Goal: Find specific page/section: Find specific page/section

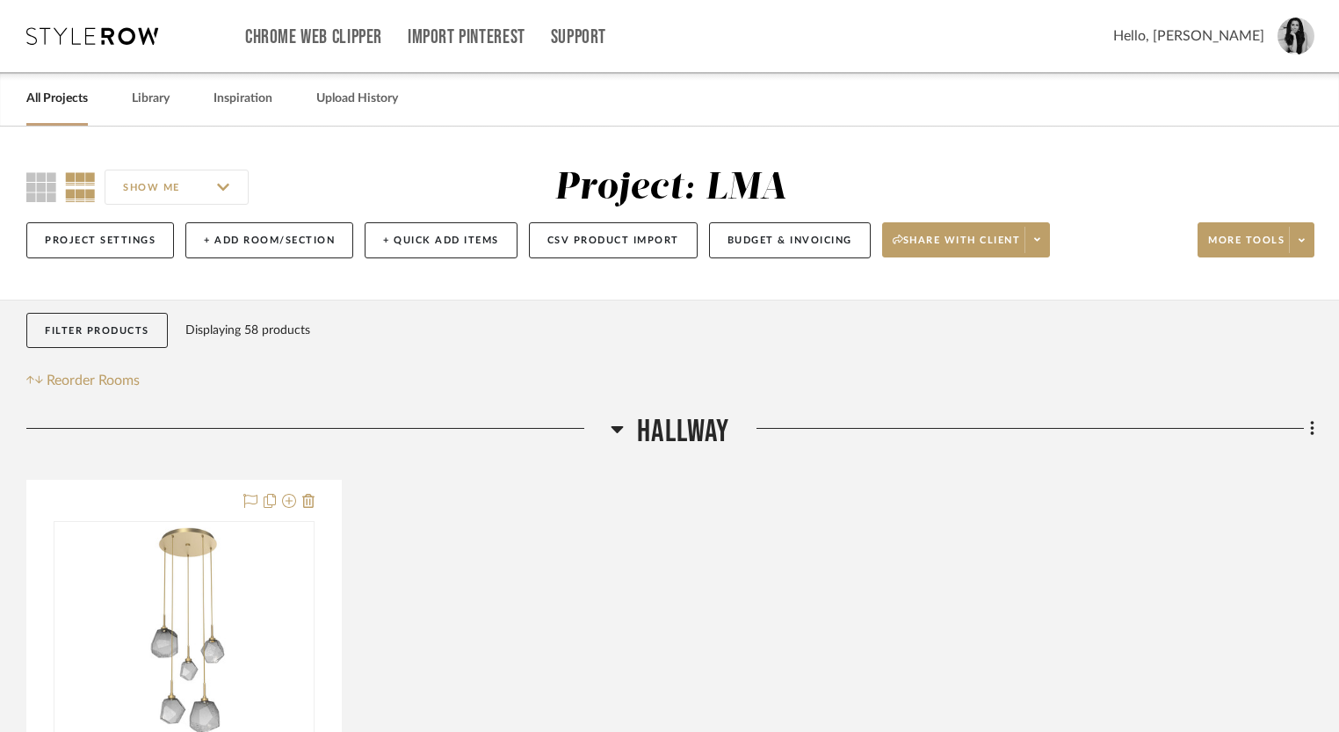
click at [52, 100] on link "All Projects" at bounding box center [56, 99] width 61 height 24
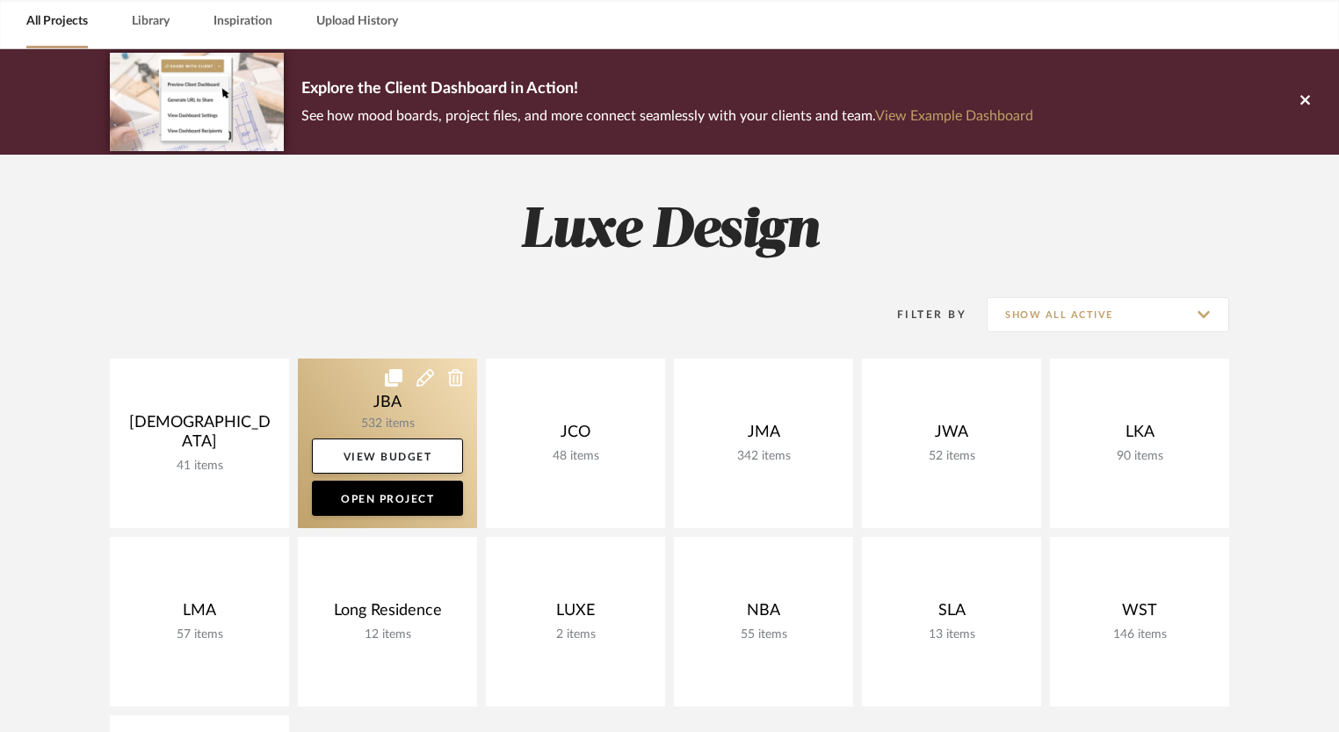
scroll to position [138, 0]
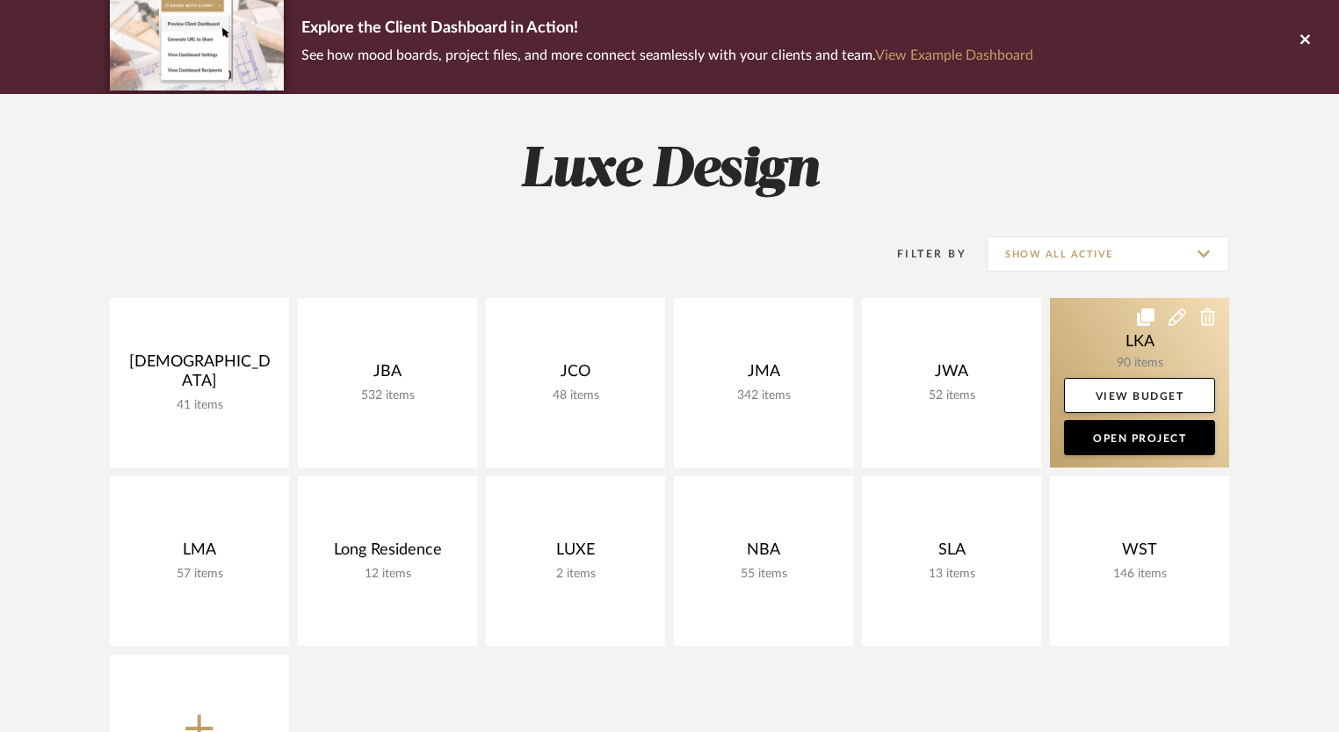
click at [1159, 349] on link at bounding box center [1139, 383] width 179 height 170
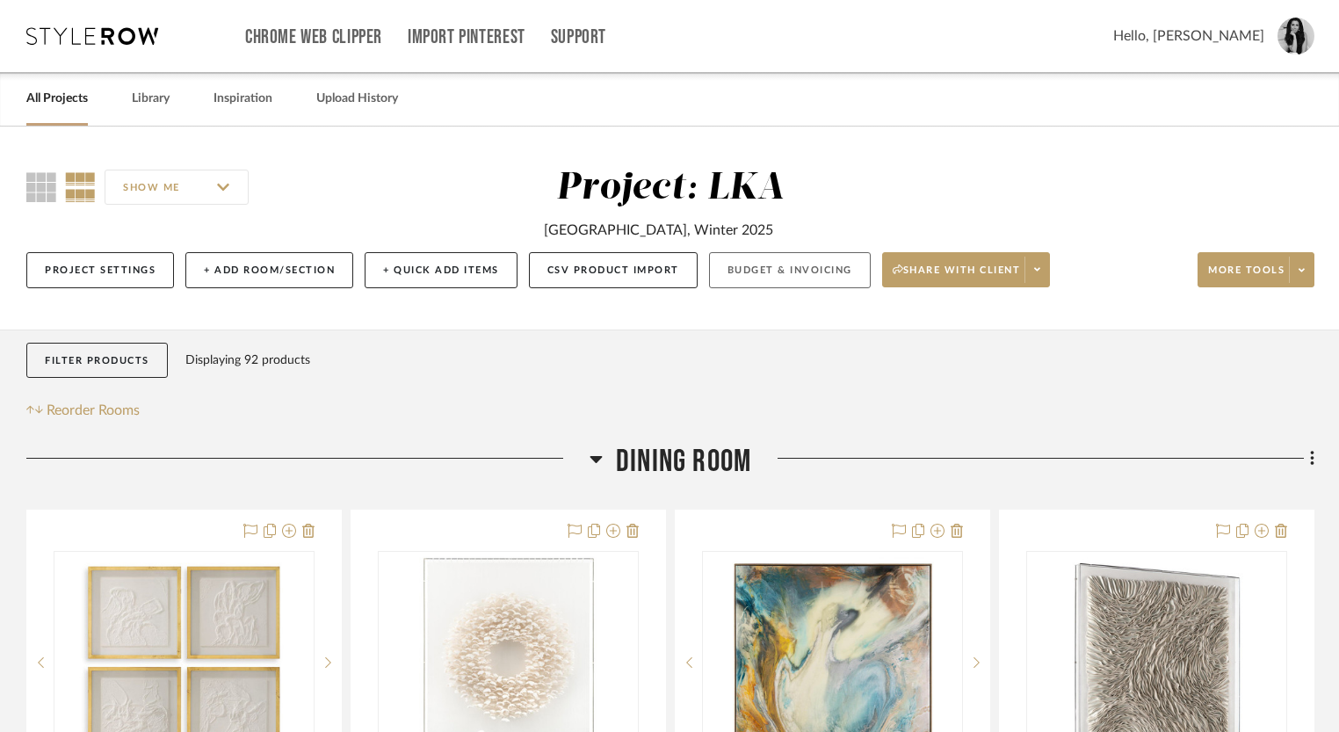
click at [801, 276] on button "Budget & Invoicing" at bounding box center [790, 270] width 162 height 36
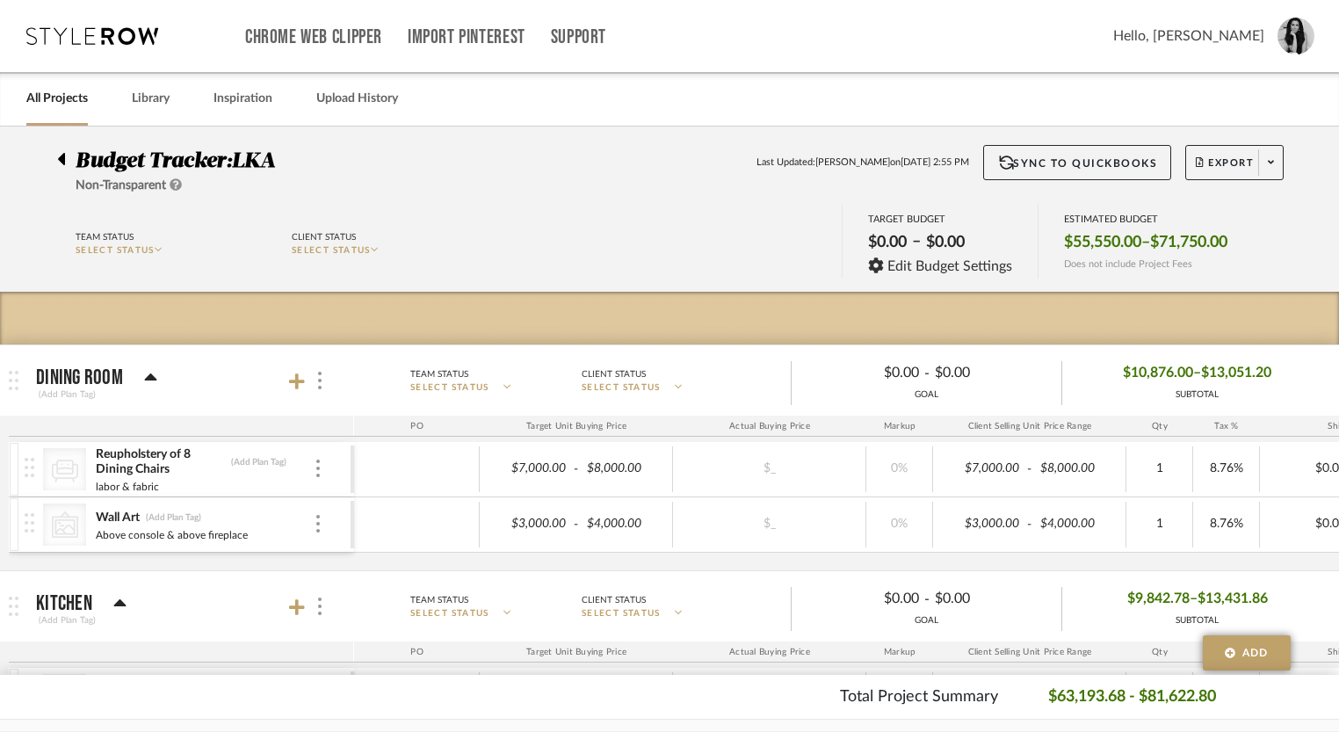
click at [61, 159] on icon at bounding box center [61, 159] width 7 height 12
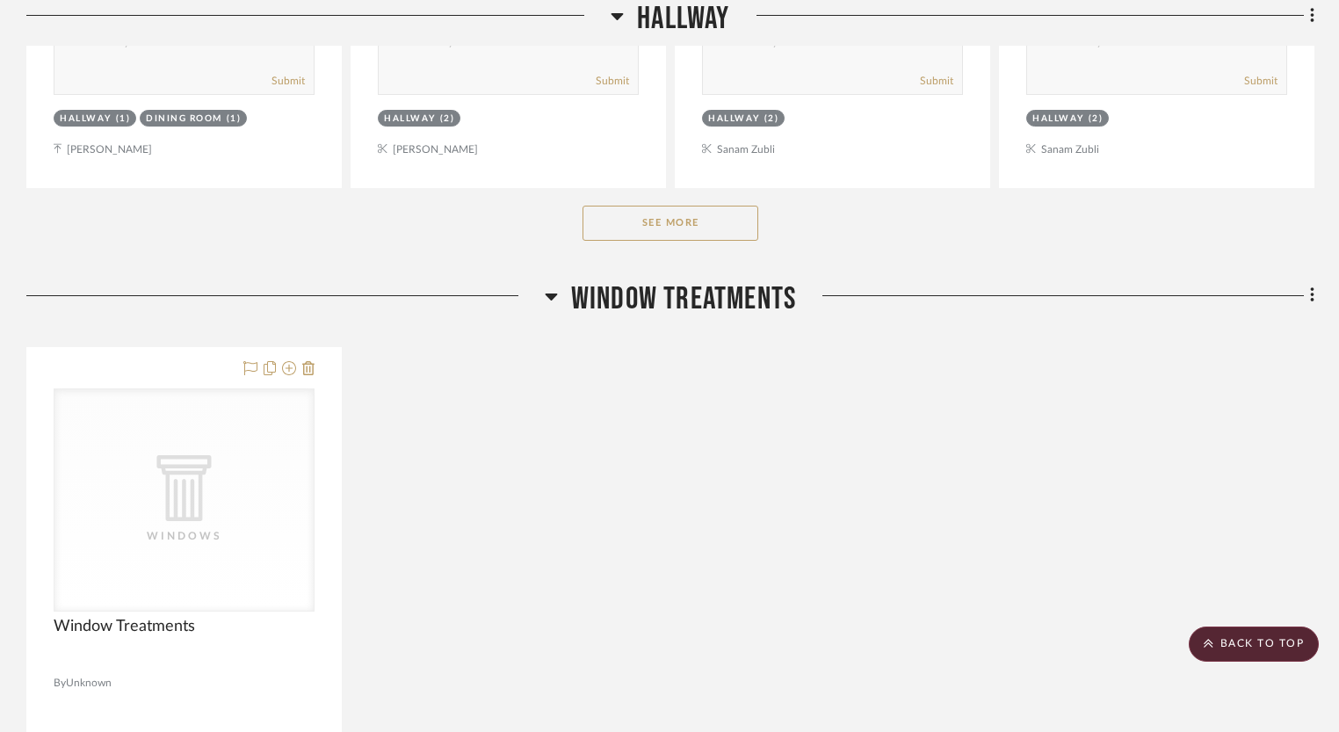
scroll to position [2949, 0]
click at [673, 231] on button "See More" at bounding box center [670, 224] width 176 height 35
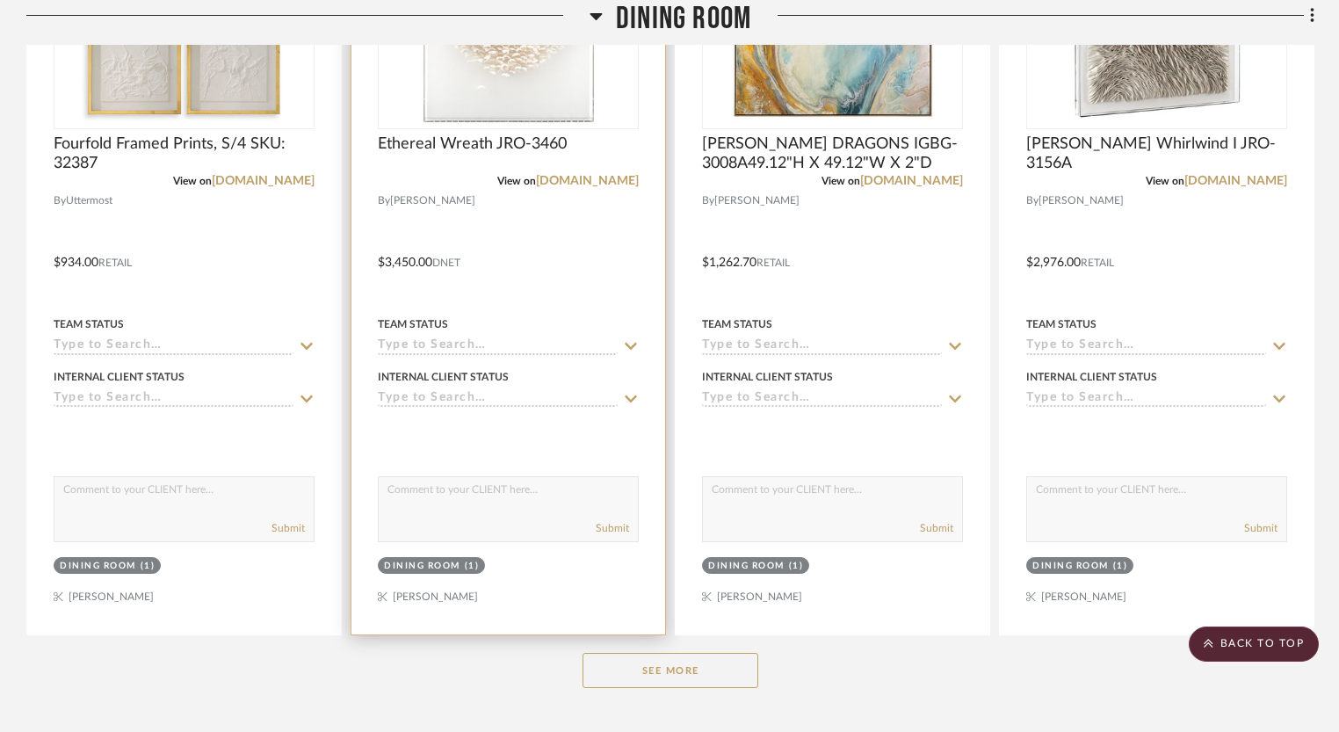
scroll to position [992, 0]
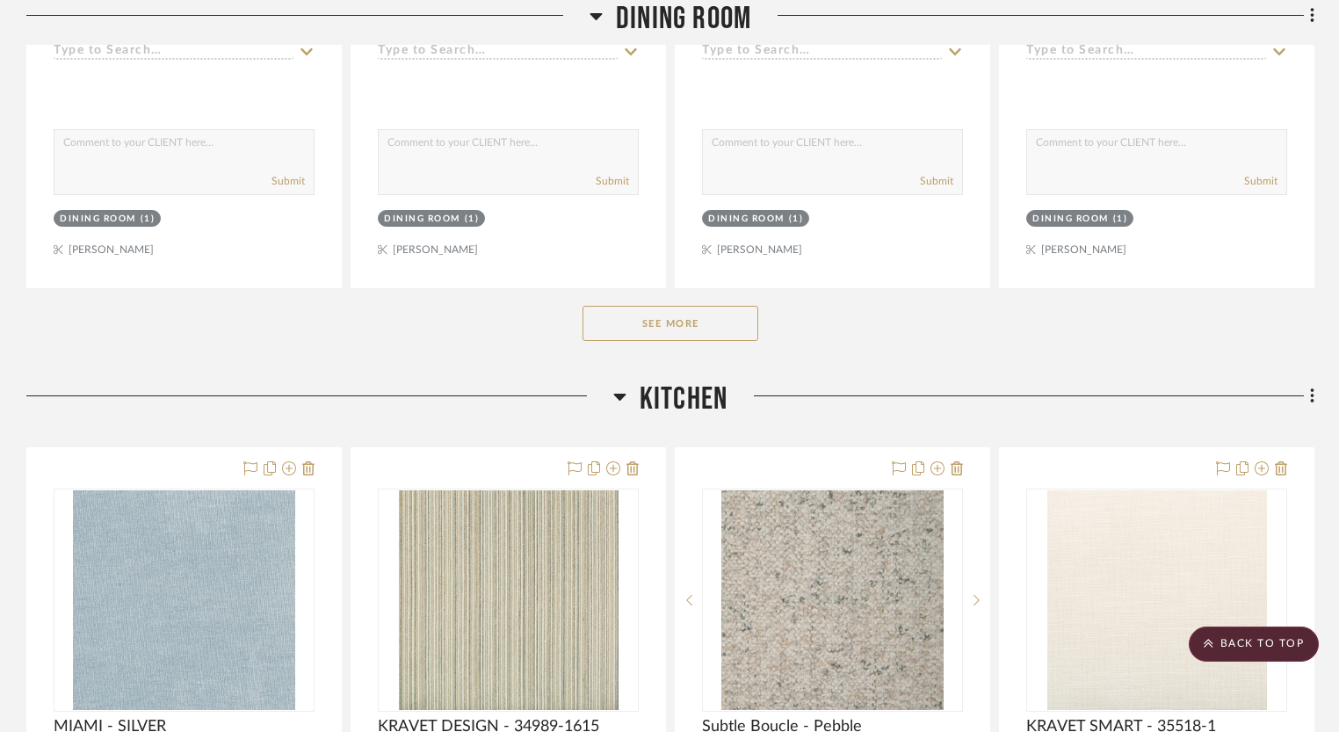
click at [656, 311] on button "See More" at bounding box center [670, 323] width 176 height 35
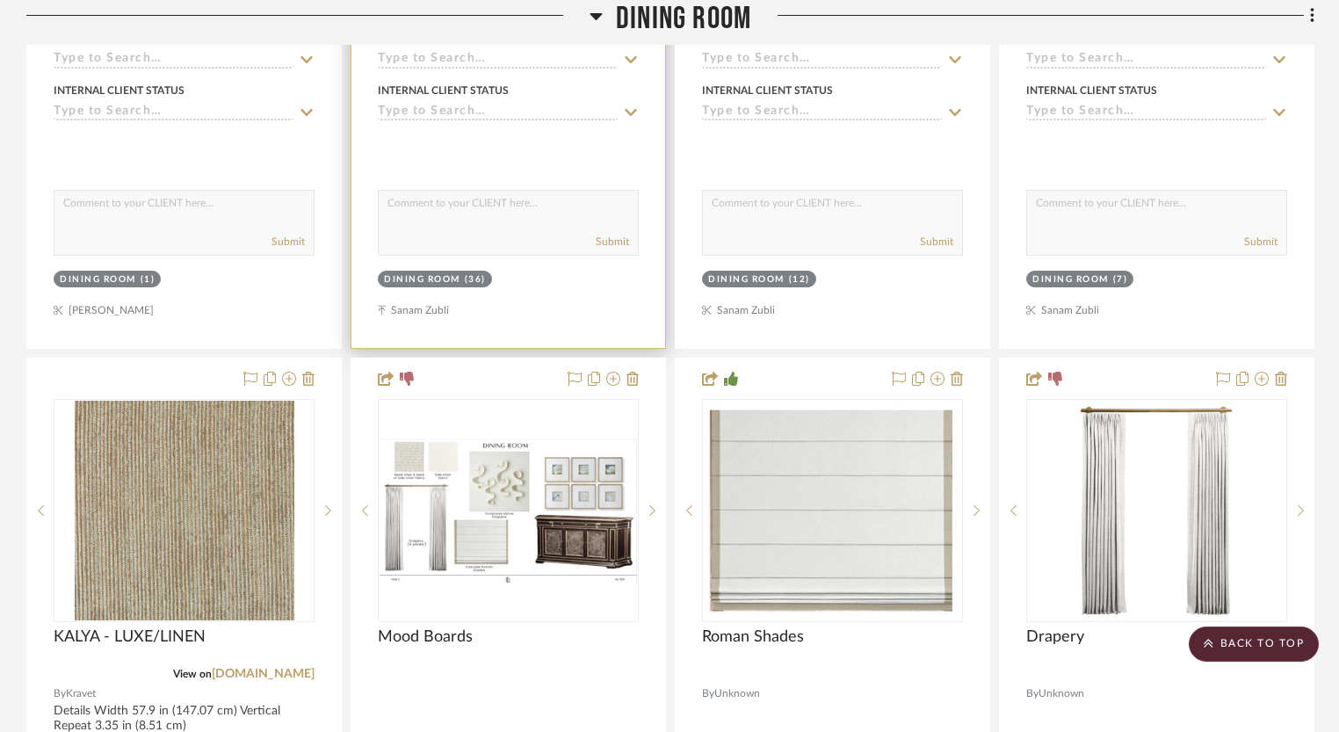
scroll to position [1876, 0]
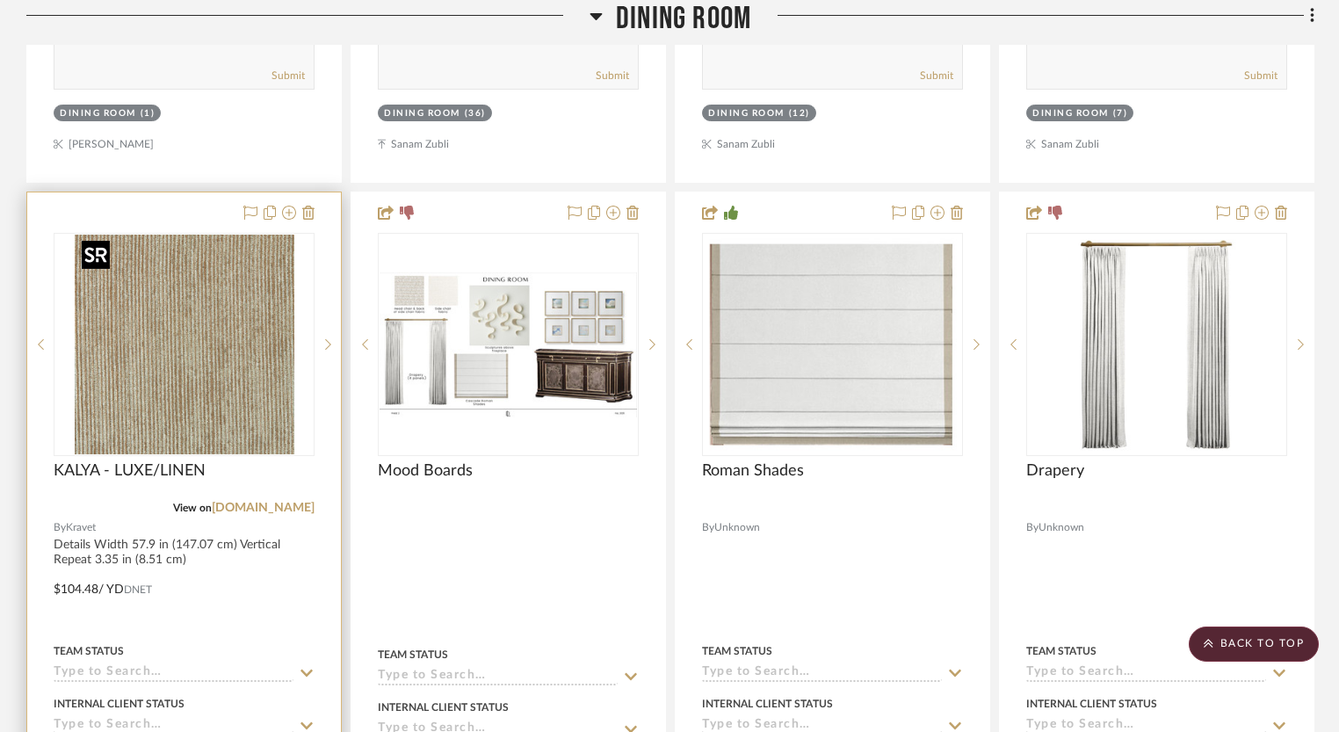
click at [186, 413] on img "0" at bounding box center [185, 345] width 220 height 220
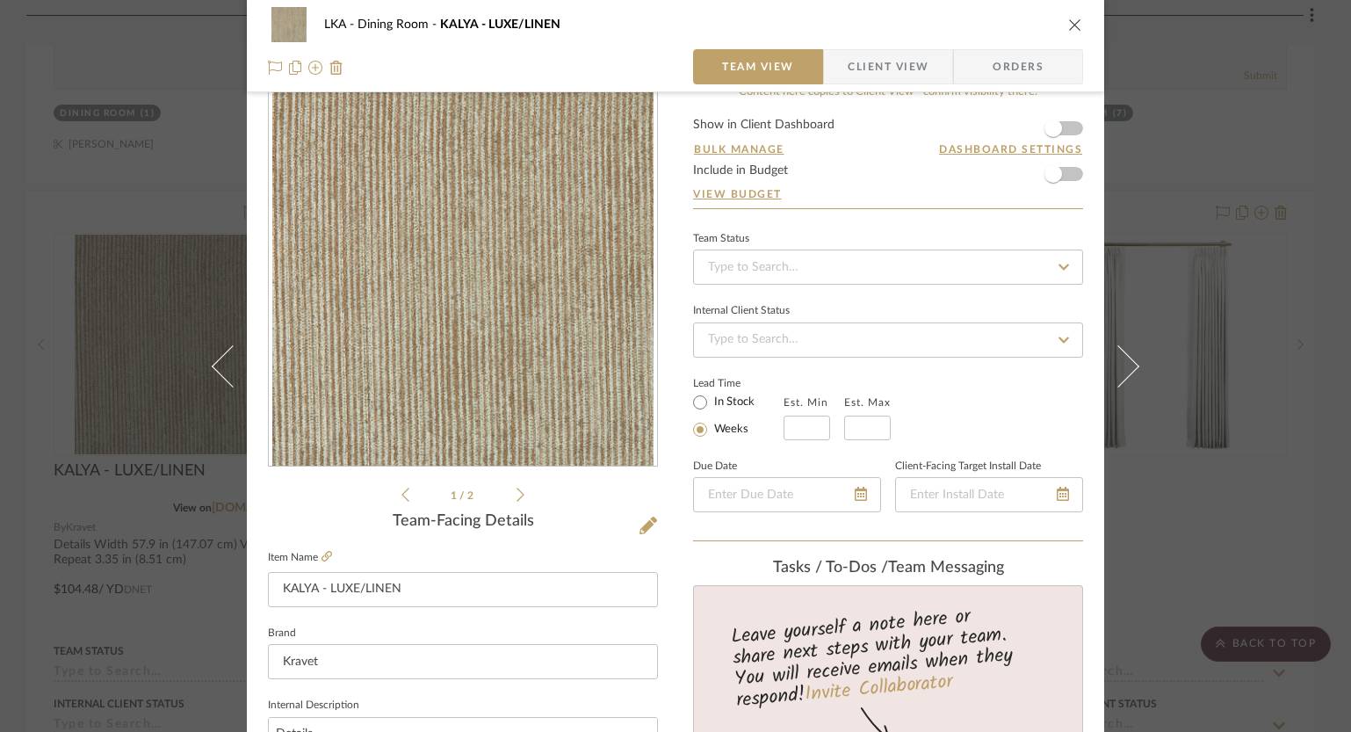
scroll to position [0, 0]
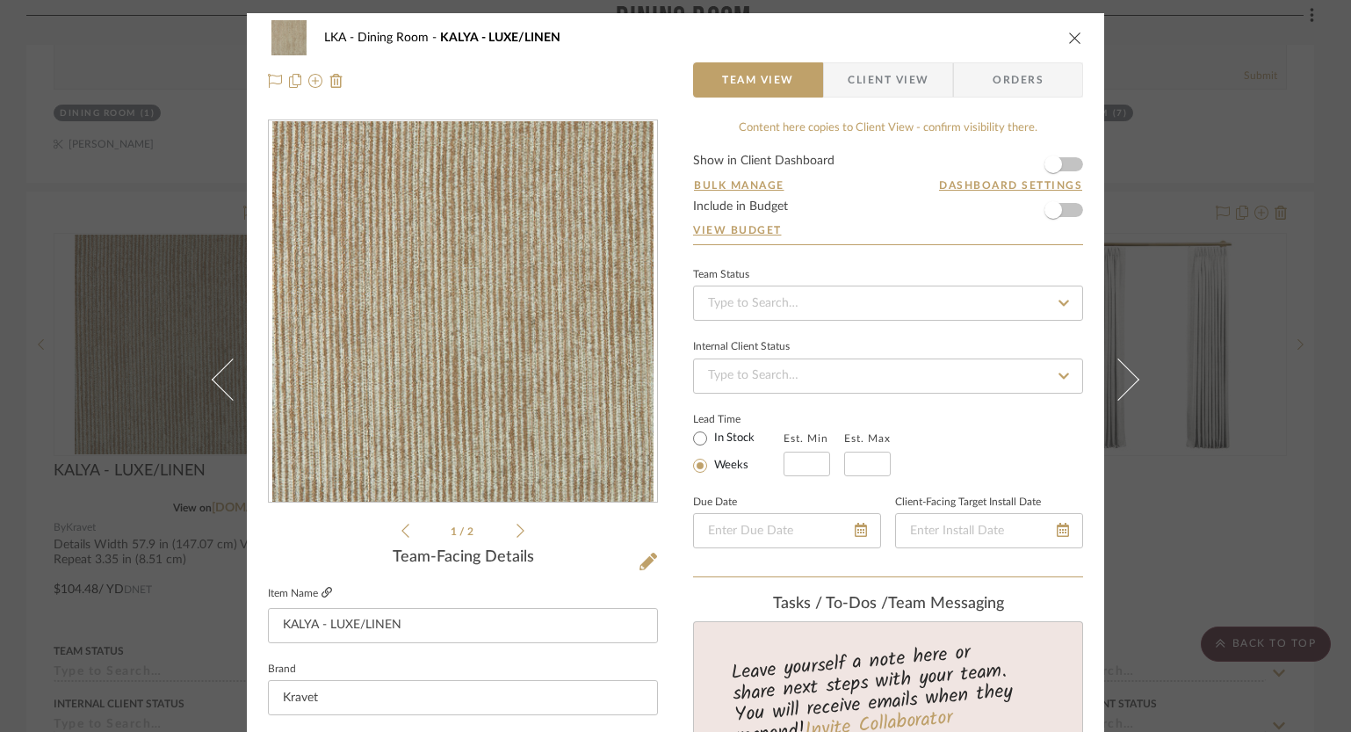
click at [323, 593] on icon at bounding box center [326, 592] width 11 height 11
click at [1068, 34] on icon "close" at bounding box center [1075, 38] width 14 height 14
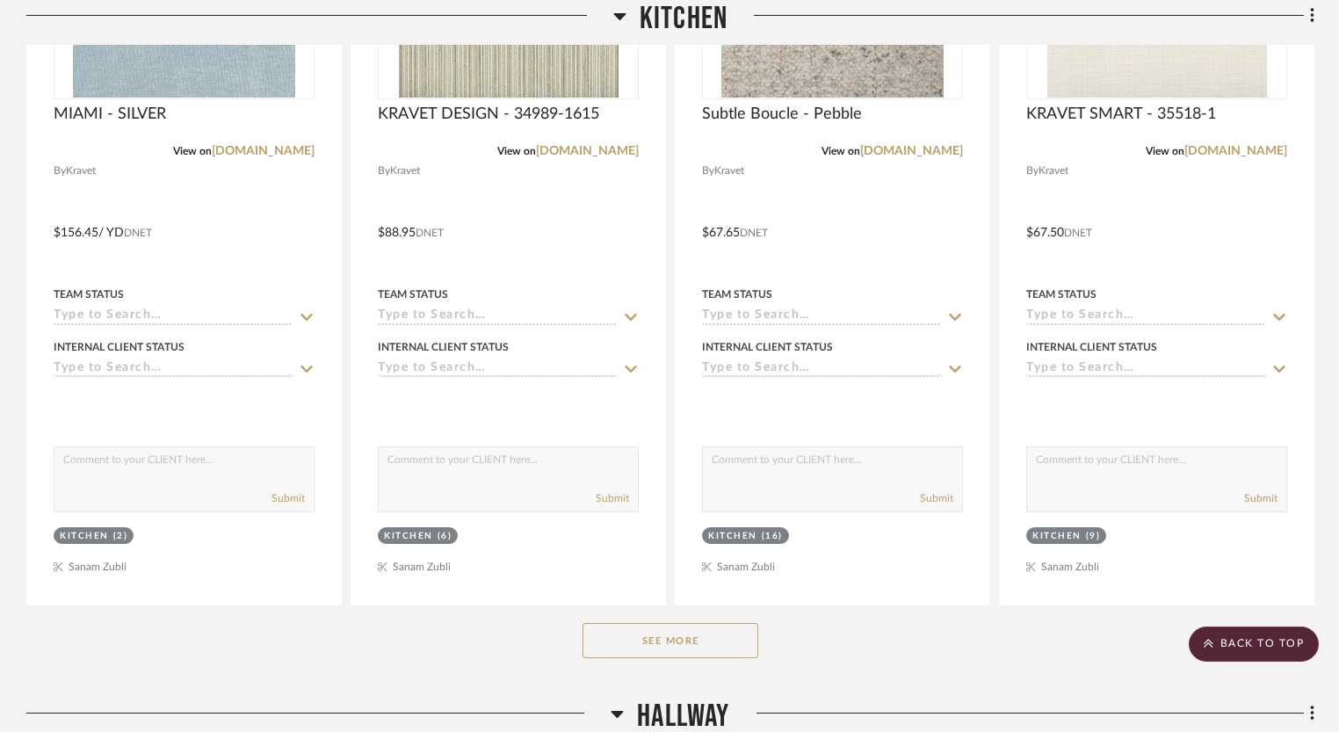
scroll to position [6557, 0]
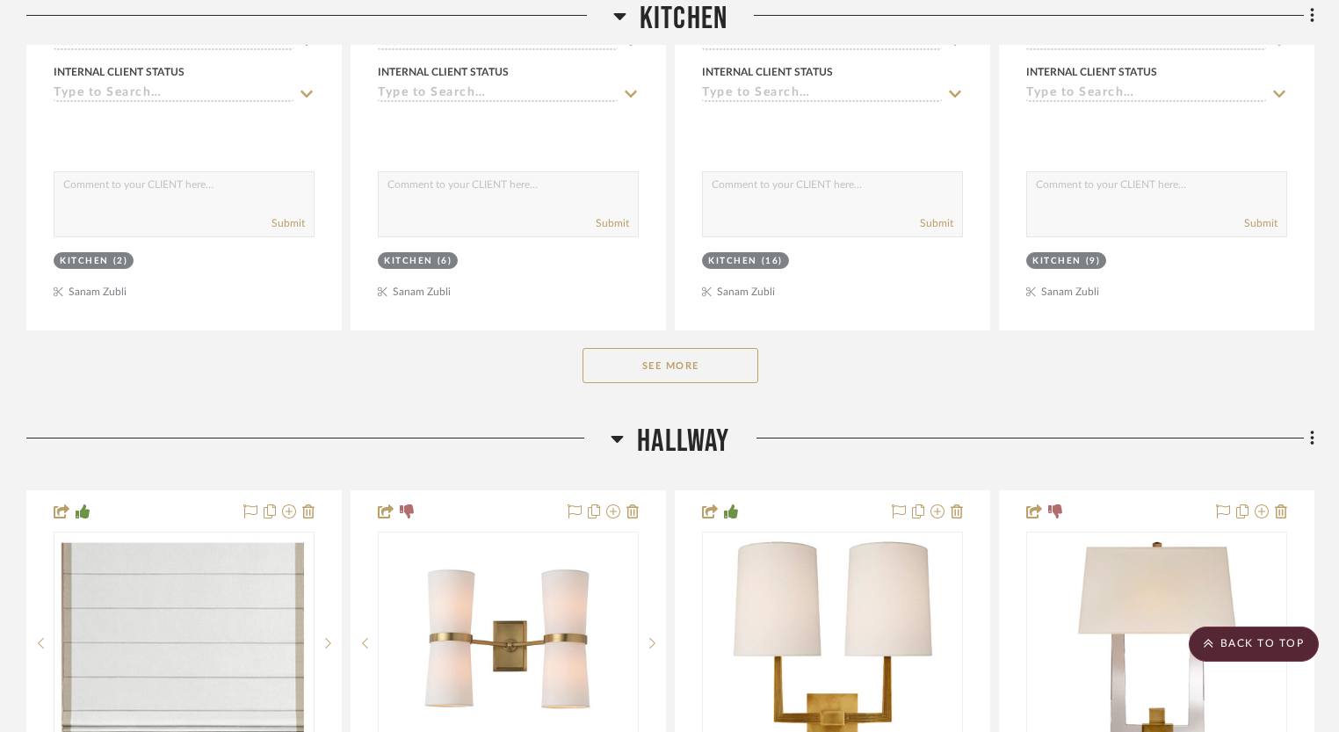
click at [676, 354] on button "See More" at bounding box center [670, 365] width 176 height 35
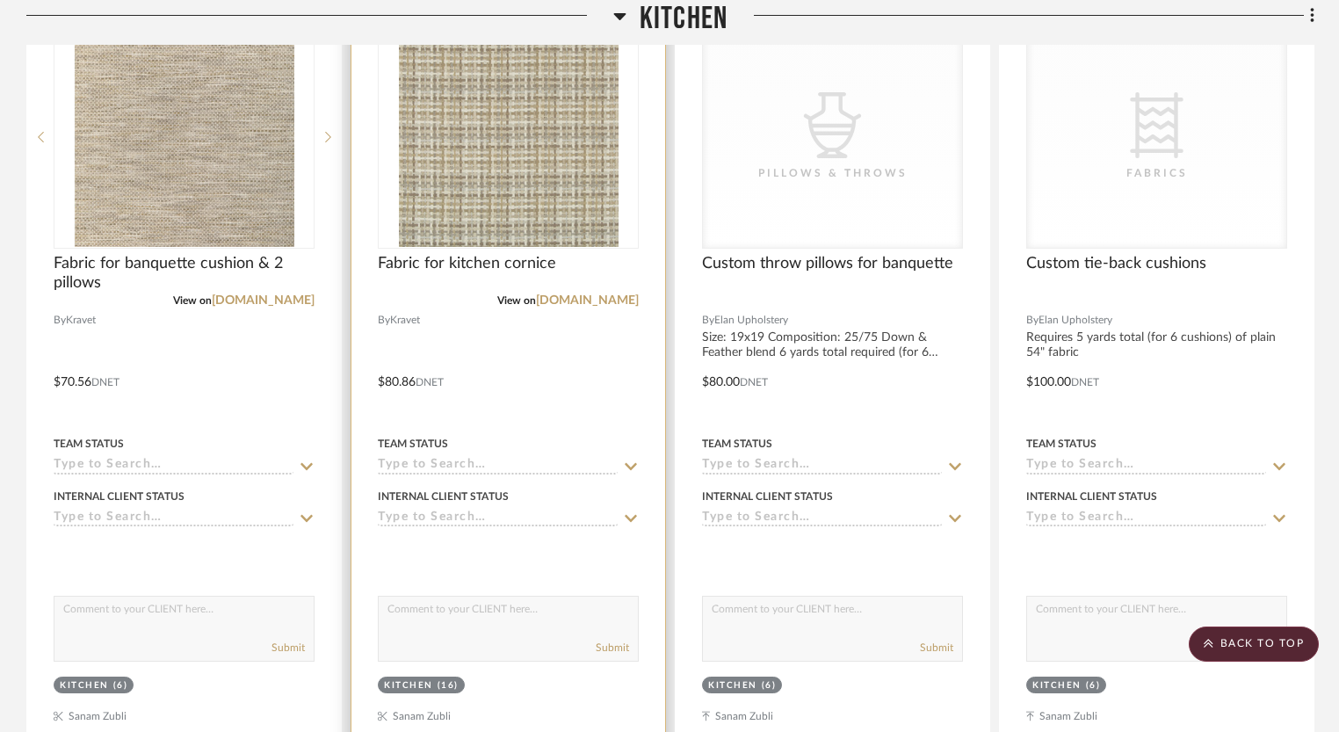
scroll to position [10021, 0]
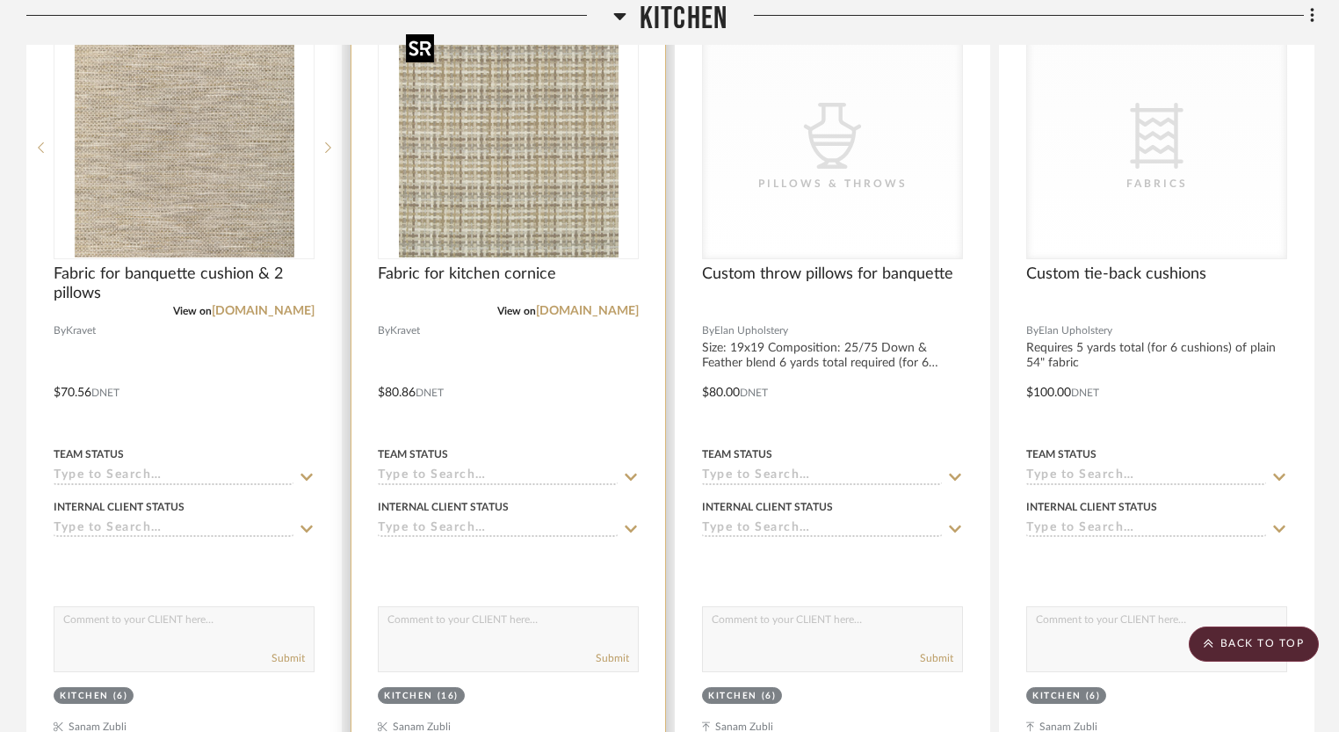
click at [567, 208] on img "0" at bounding box center [509, 148] width 220 height 220
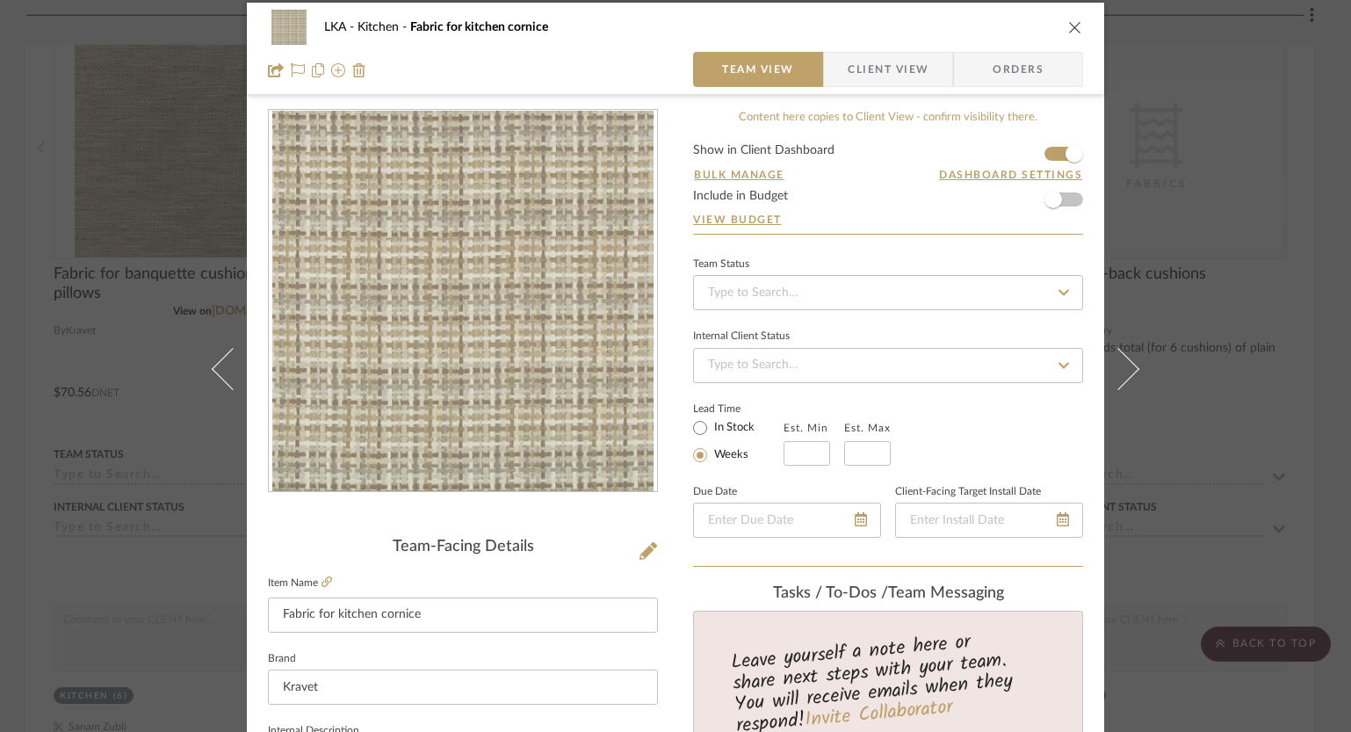
scroll to position [0, 0]
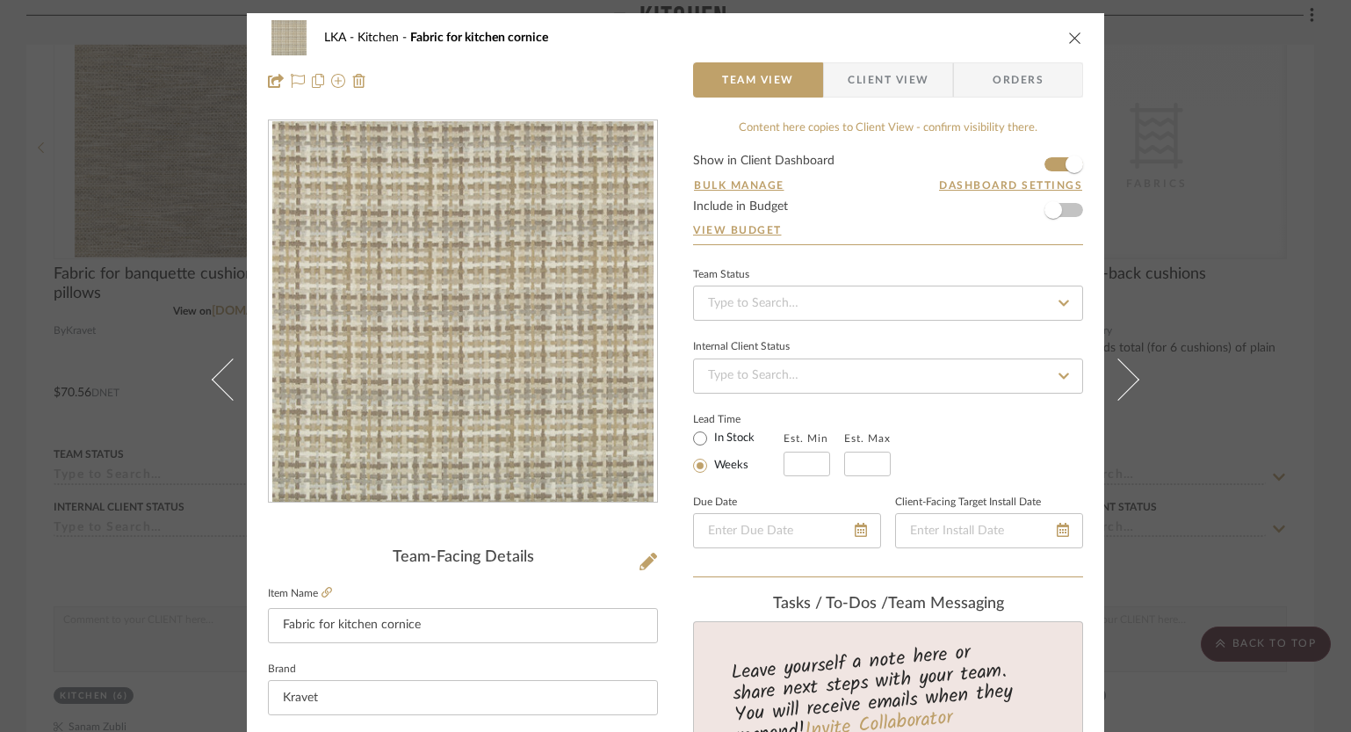
click at [1068, 32] on icon "close" at bounding box center [1075, 38] width 14 height 14
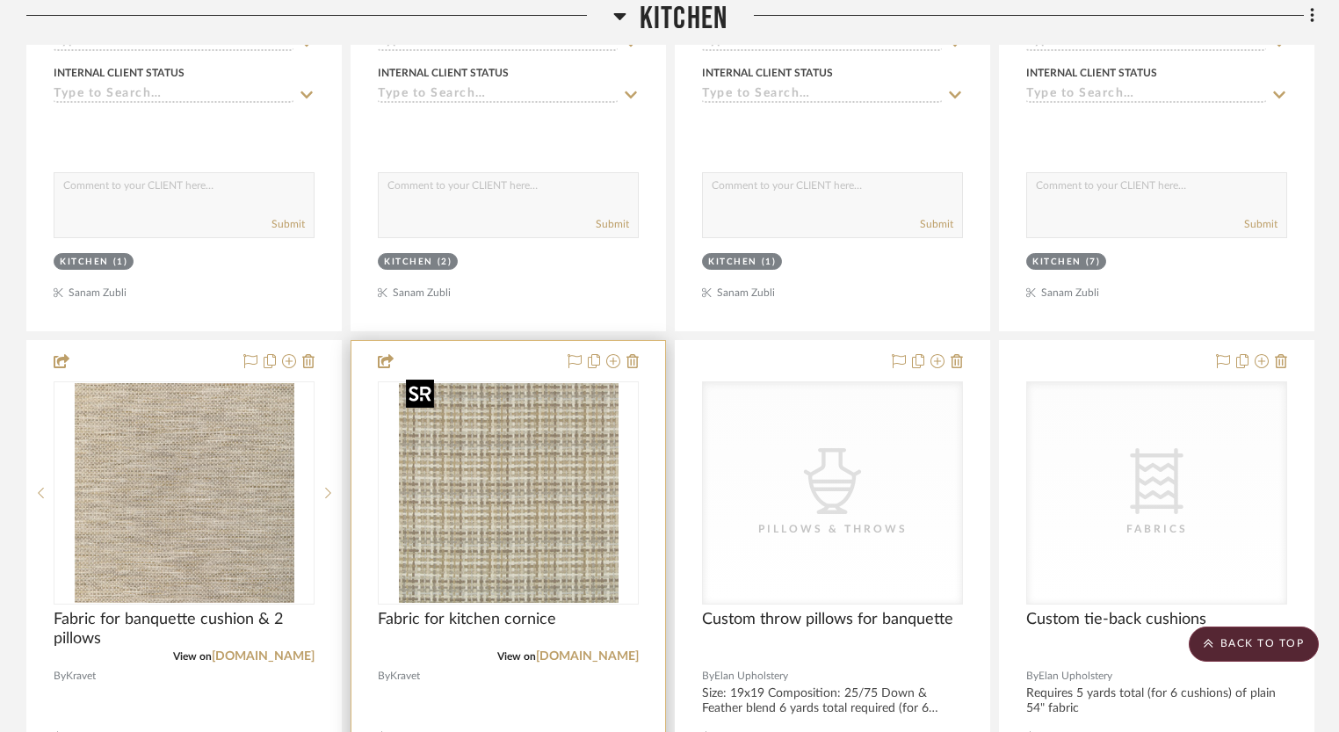
scroll to position [9744, 0]
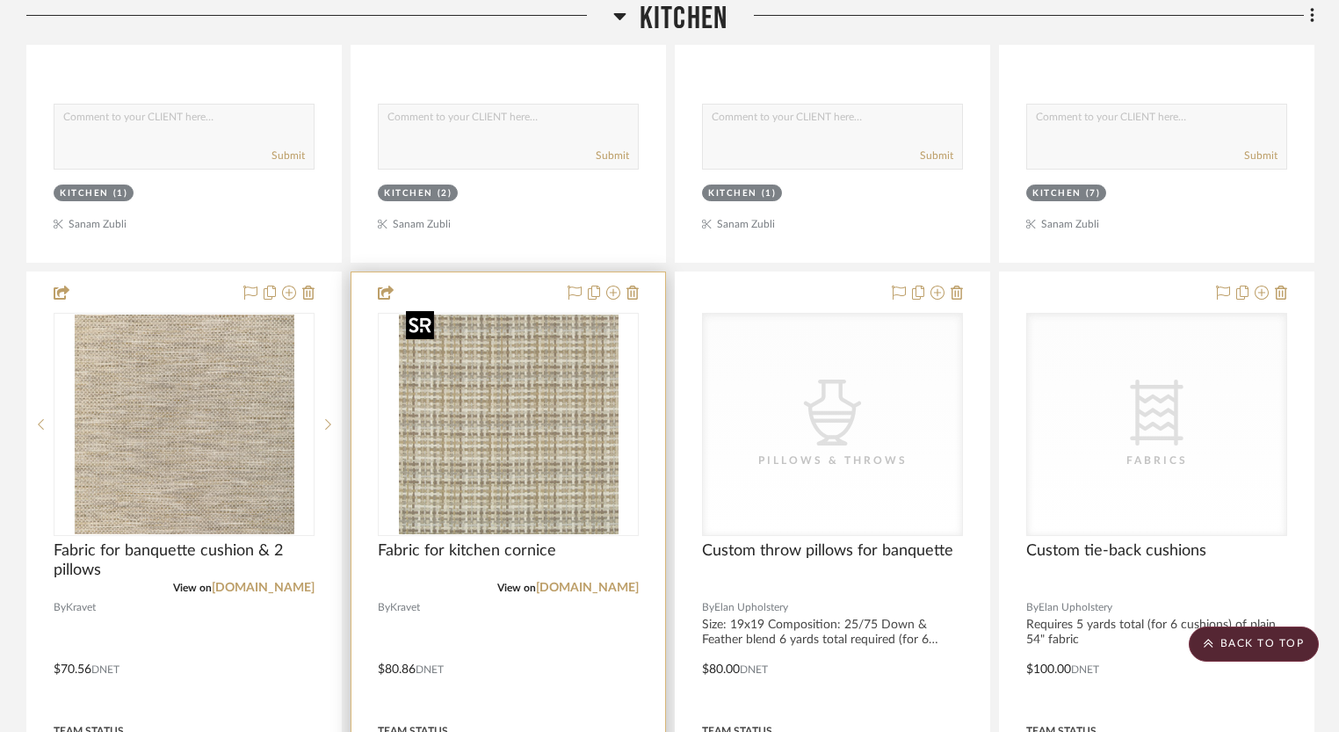
click at [543, 451] on img "0" at bounding box center [509, 424] width 220 height 220
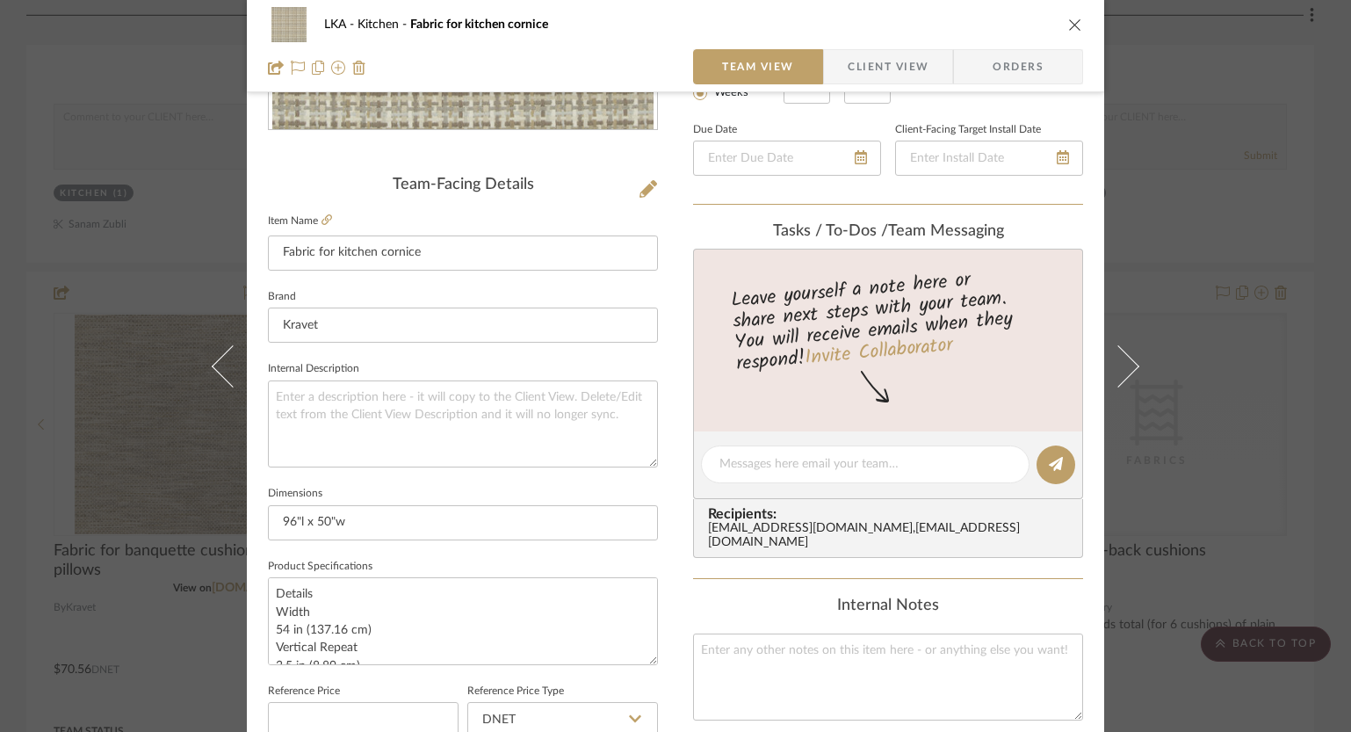
scroll to position [97, 0]
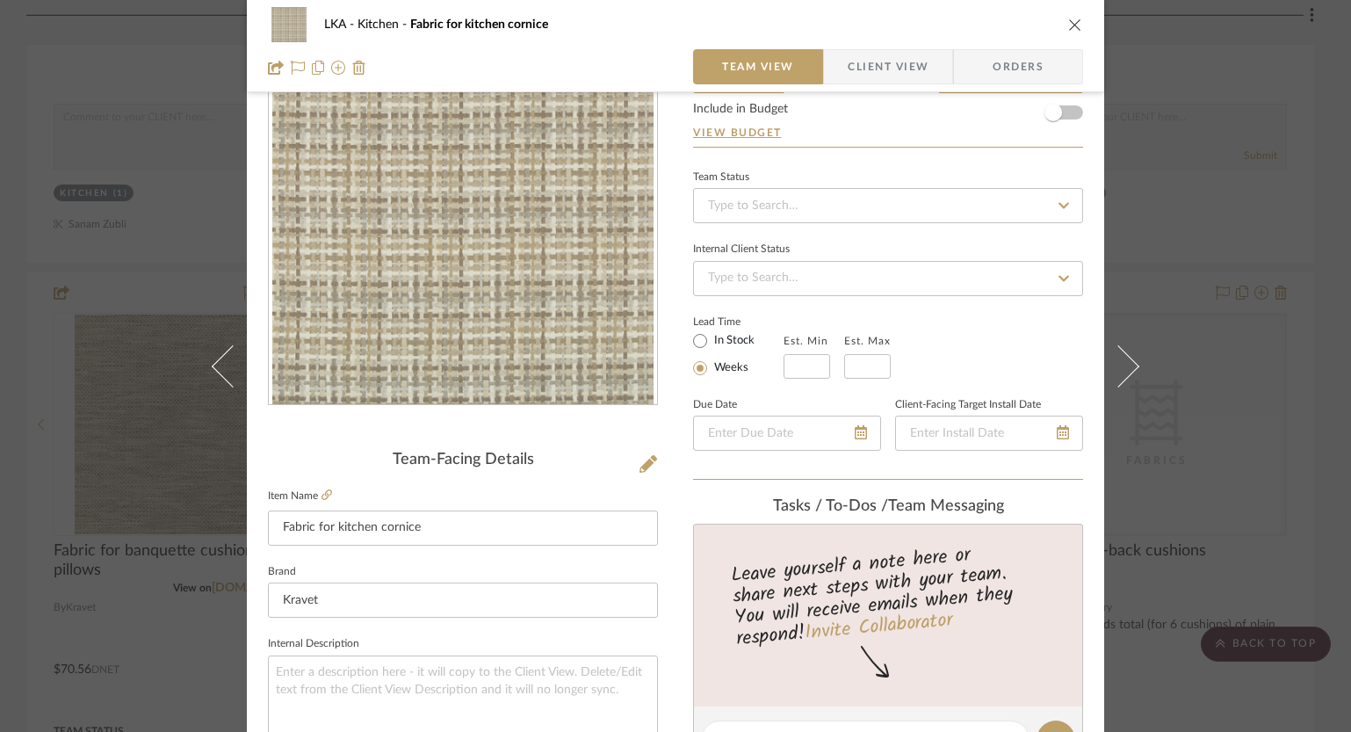
click at [1072, 22] on icon "close" at bounding box center [1075, 25] width 14 height 14
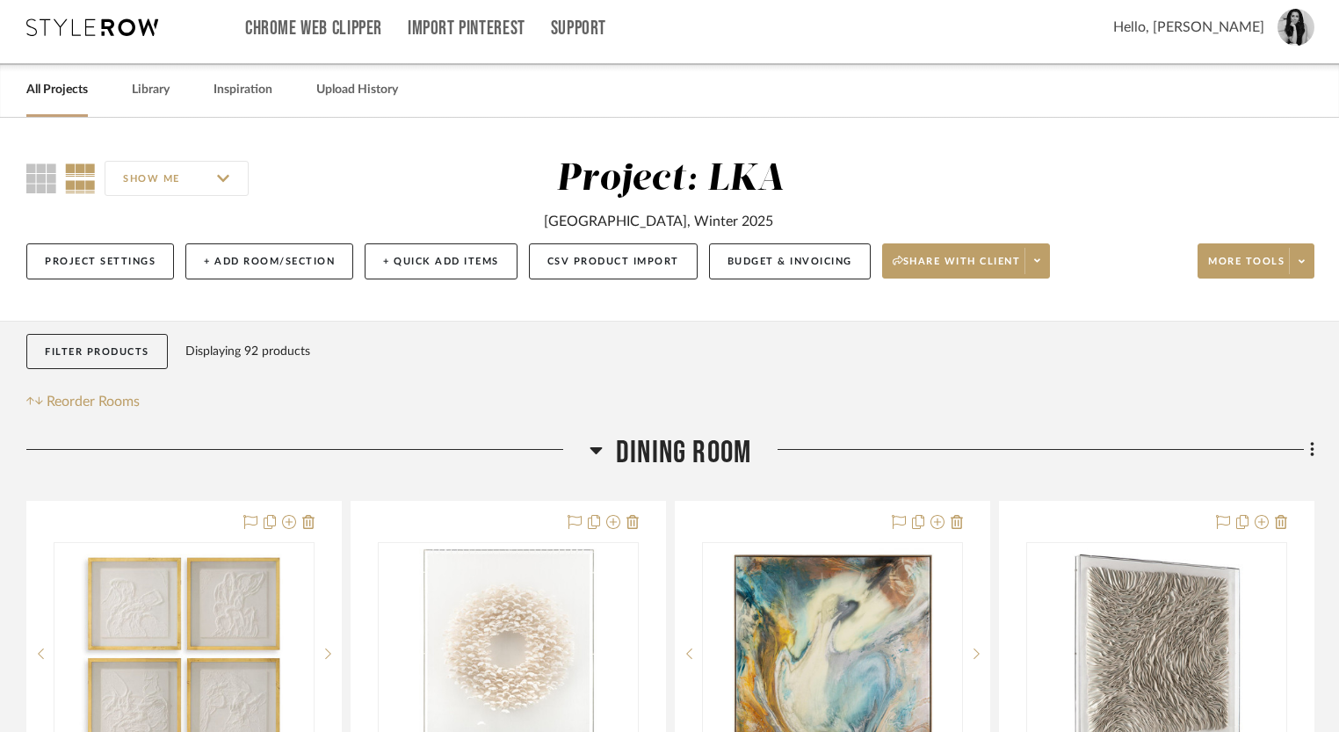
scroll to position [0, 0]
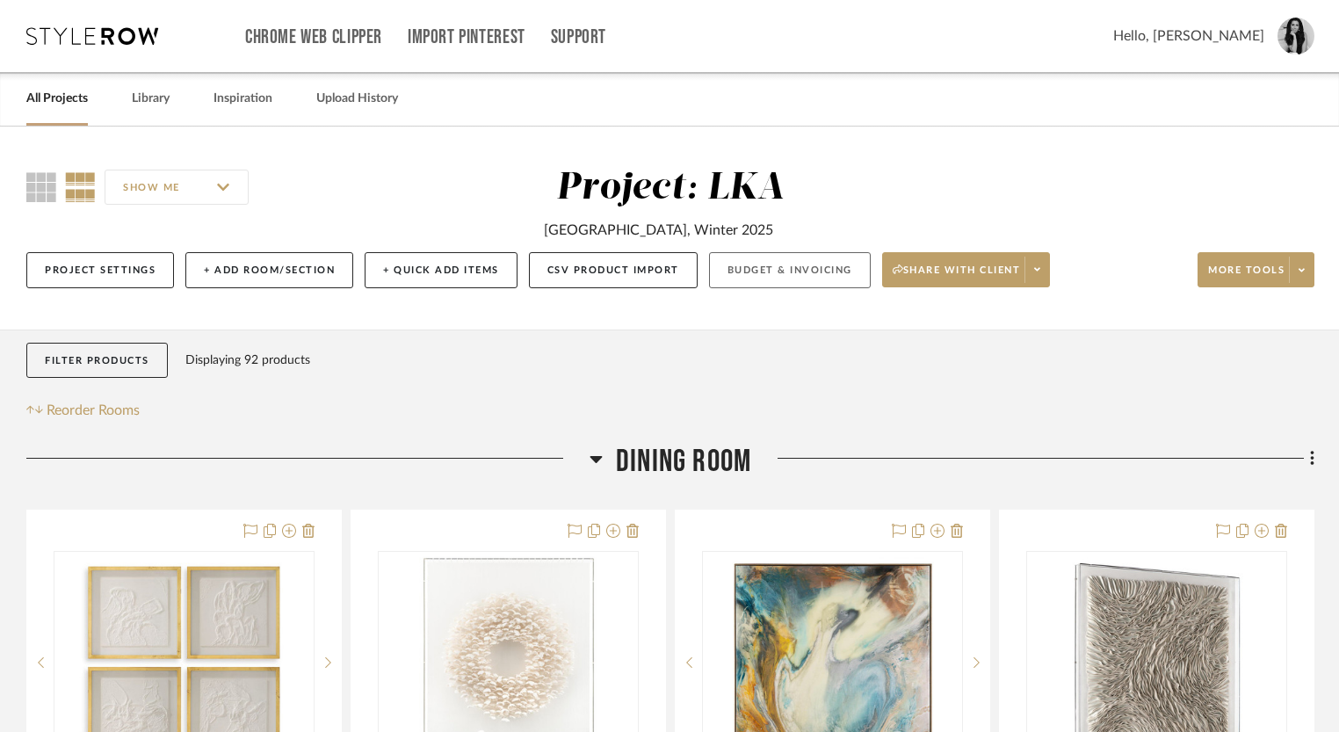
click at [823, 271] on button "Budget & Invoicing" at bounding box center [790, 270] width 162 height 36
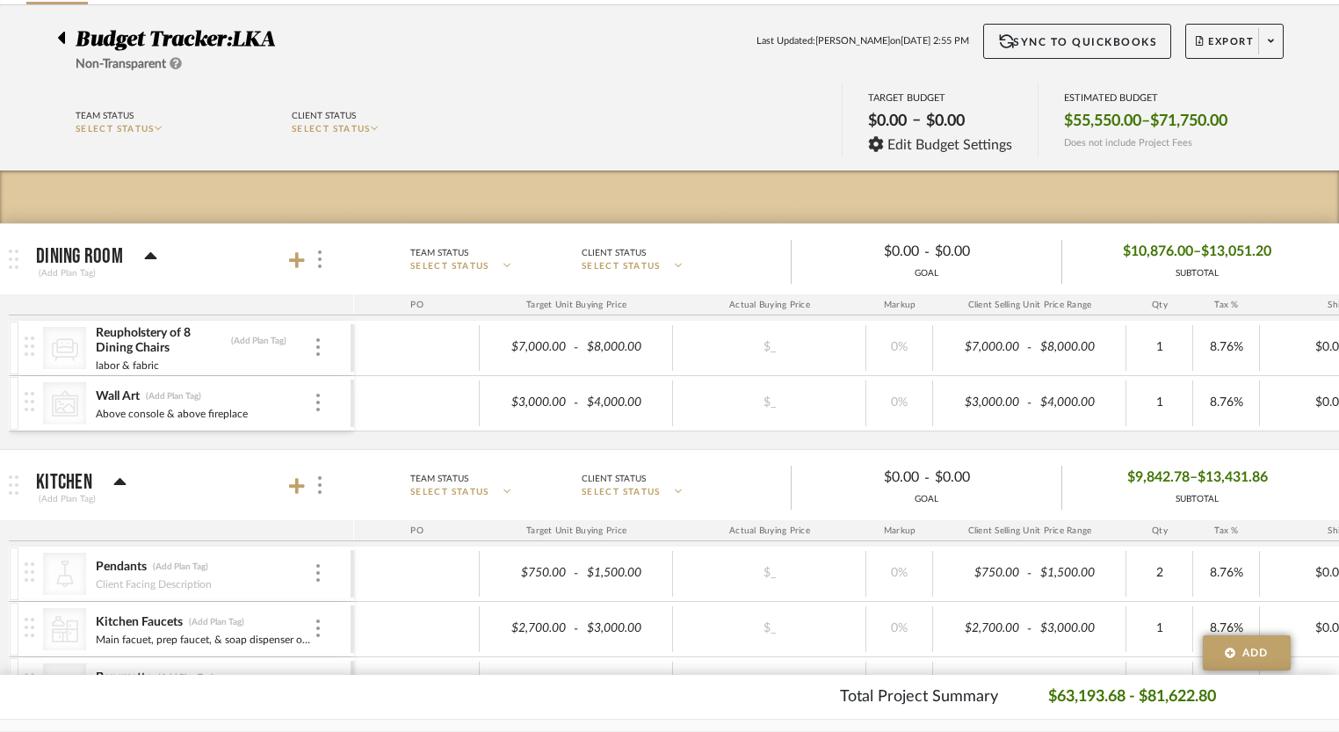
scroll to position [152, 0]
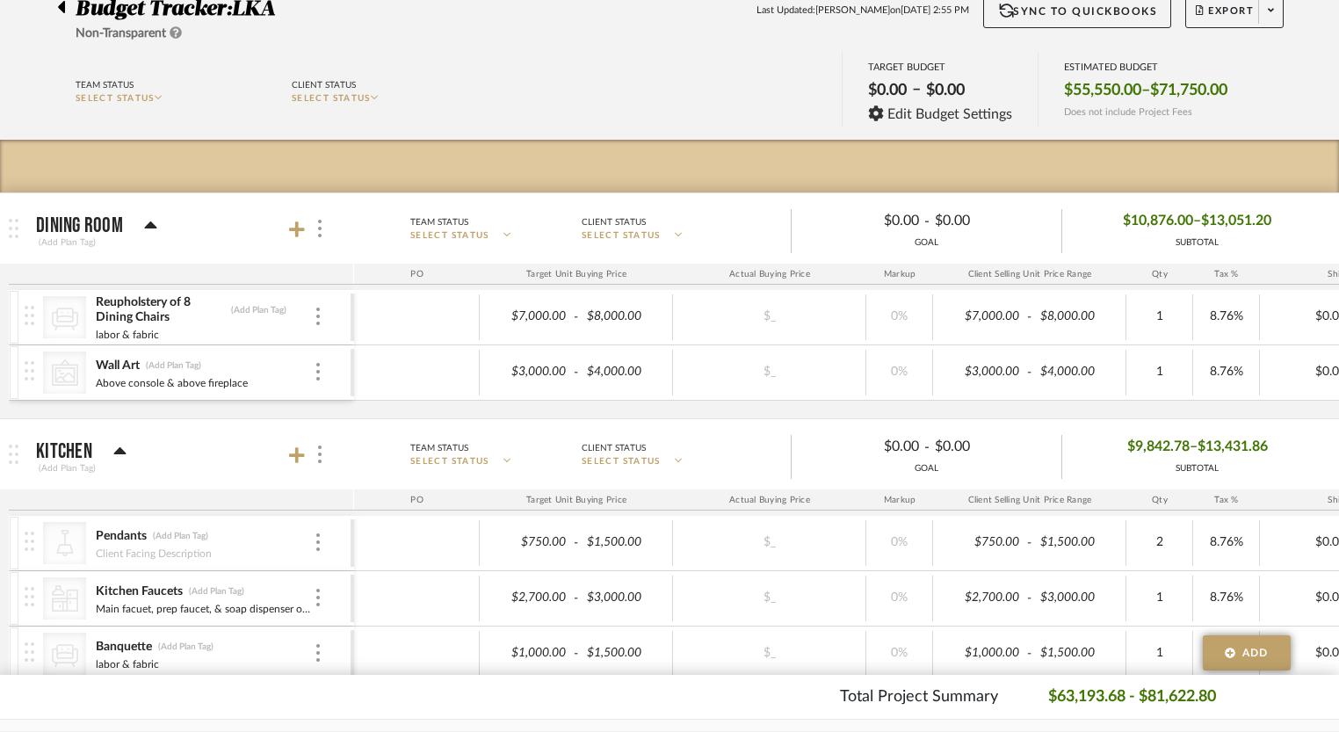
click at [61, 4] on icon at bounding box center [61, 7] width 7 height 12
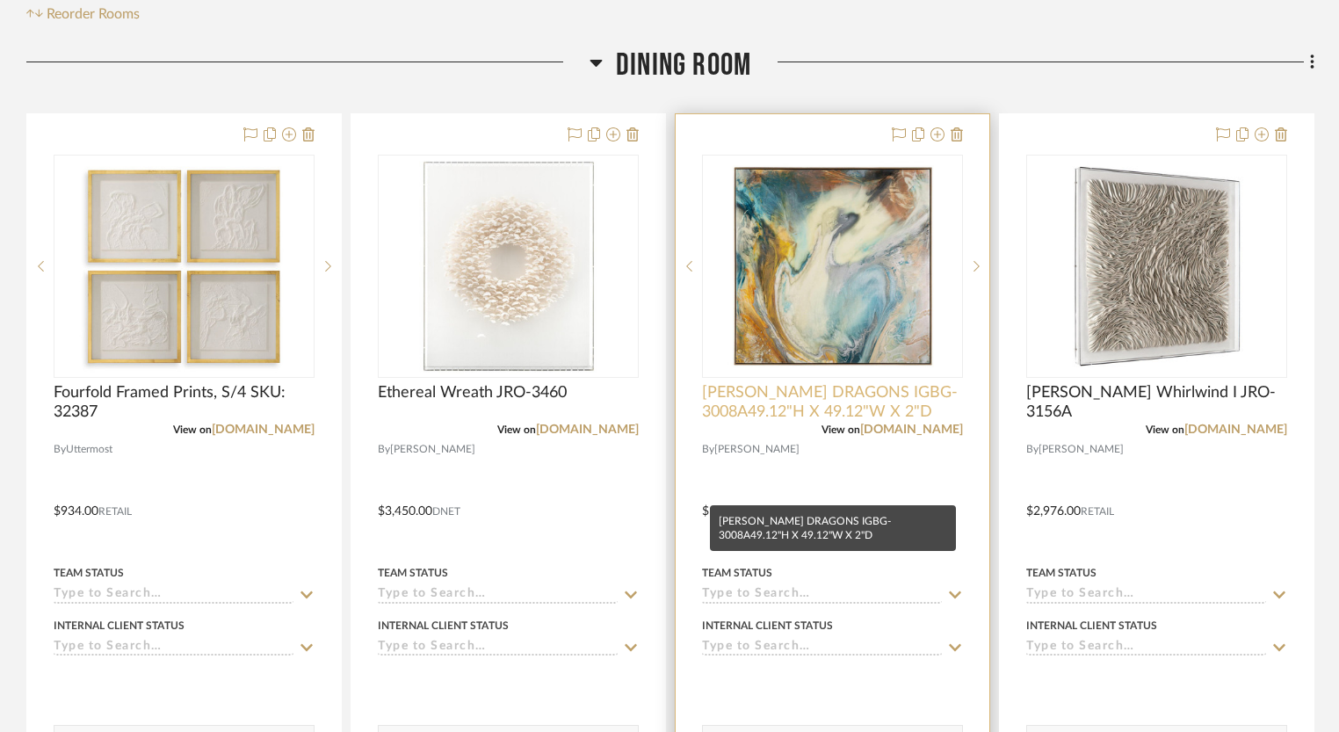
scroll to position [645, 0]
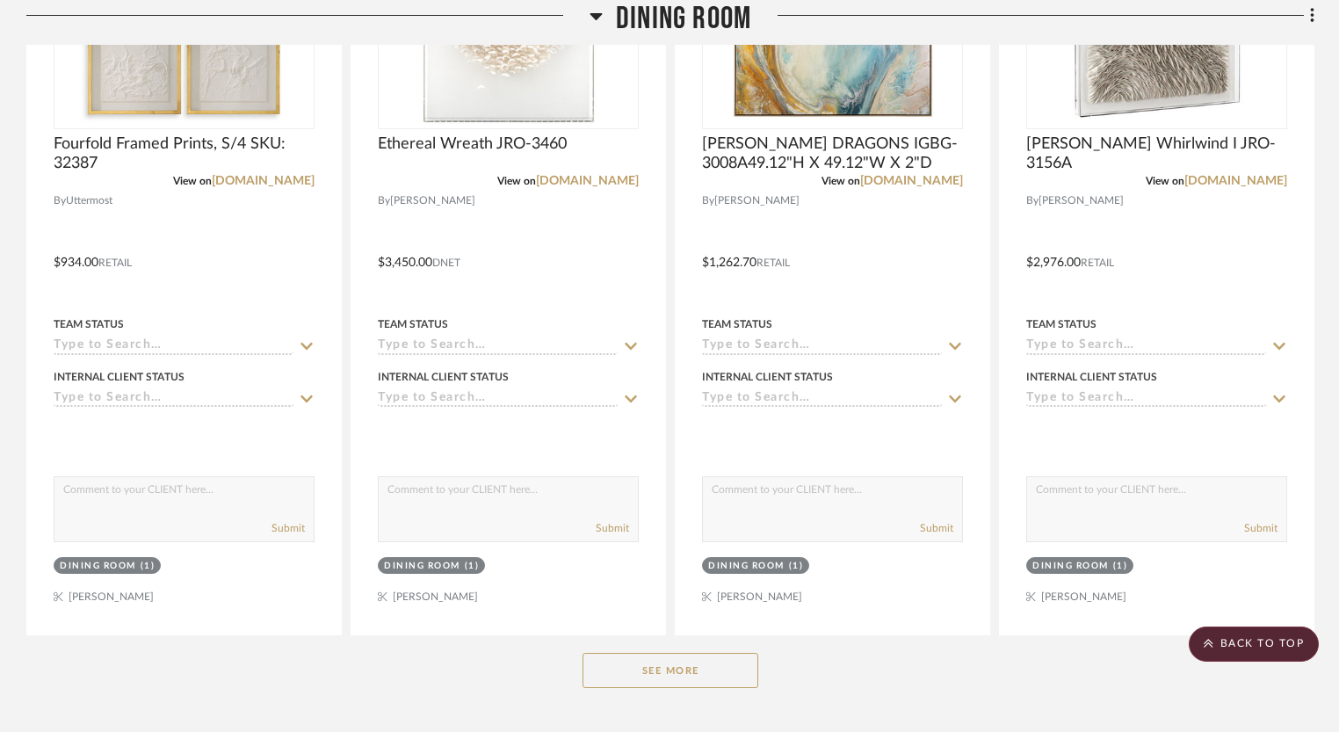
click at [672, 659] on button "See More" at bounding box center [670, 670] width 176 height 35
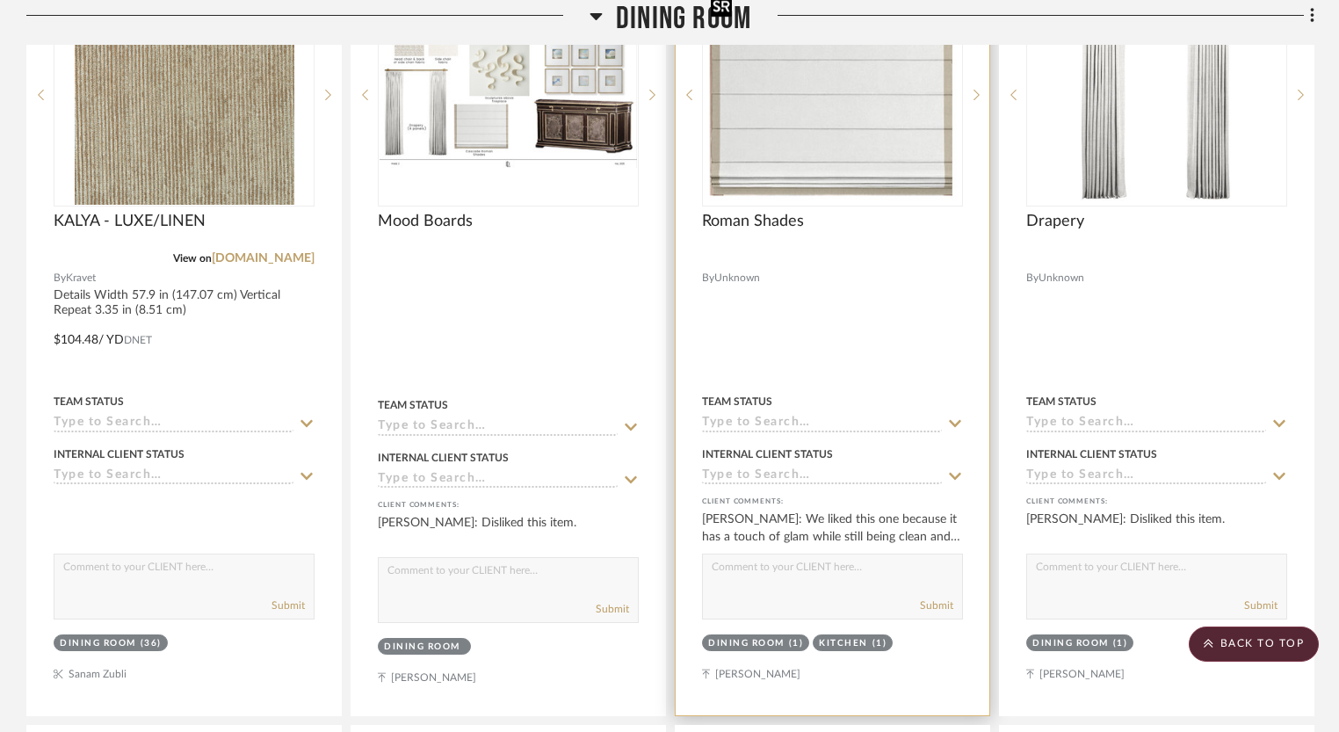
scroll to position [2616, 0]
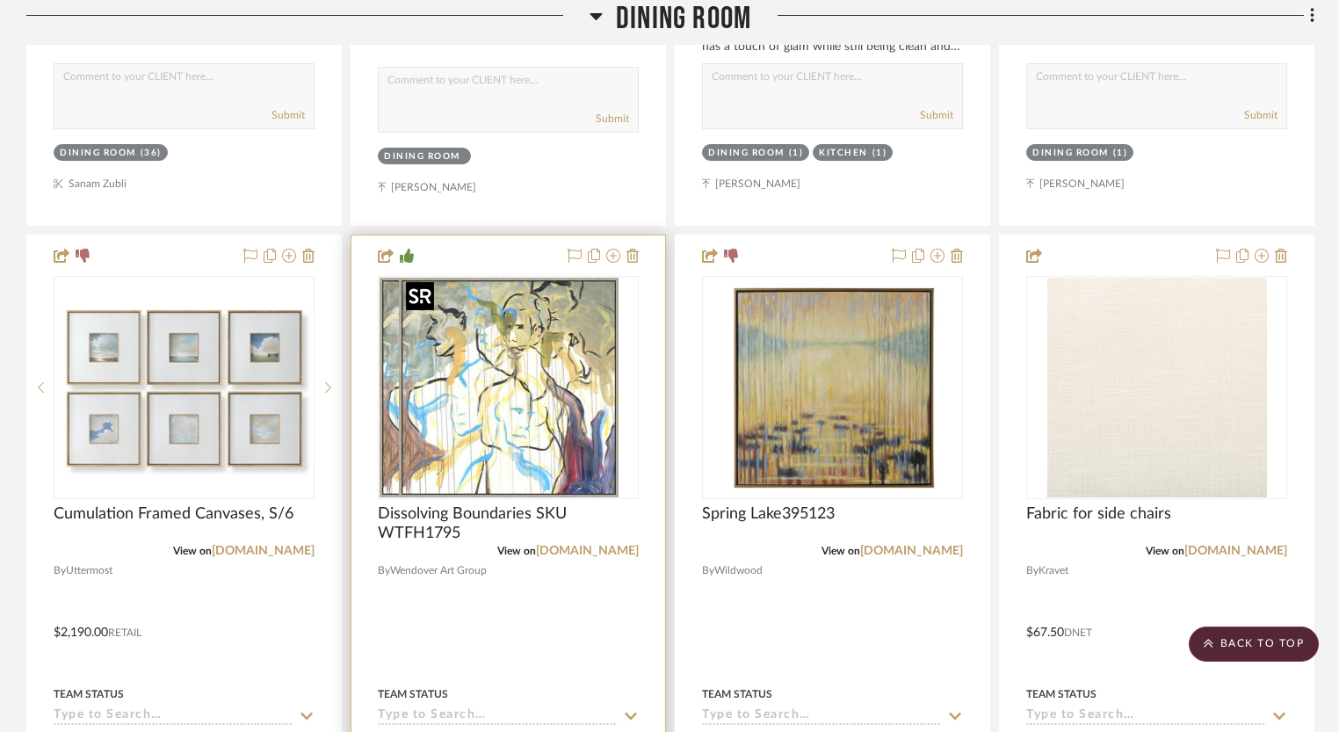
click at [446, 409] on img "0" at bounding box center [489, 388] width 220 height 220
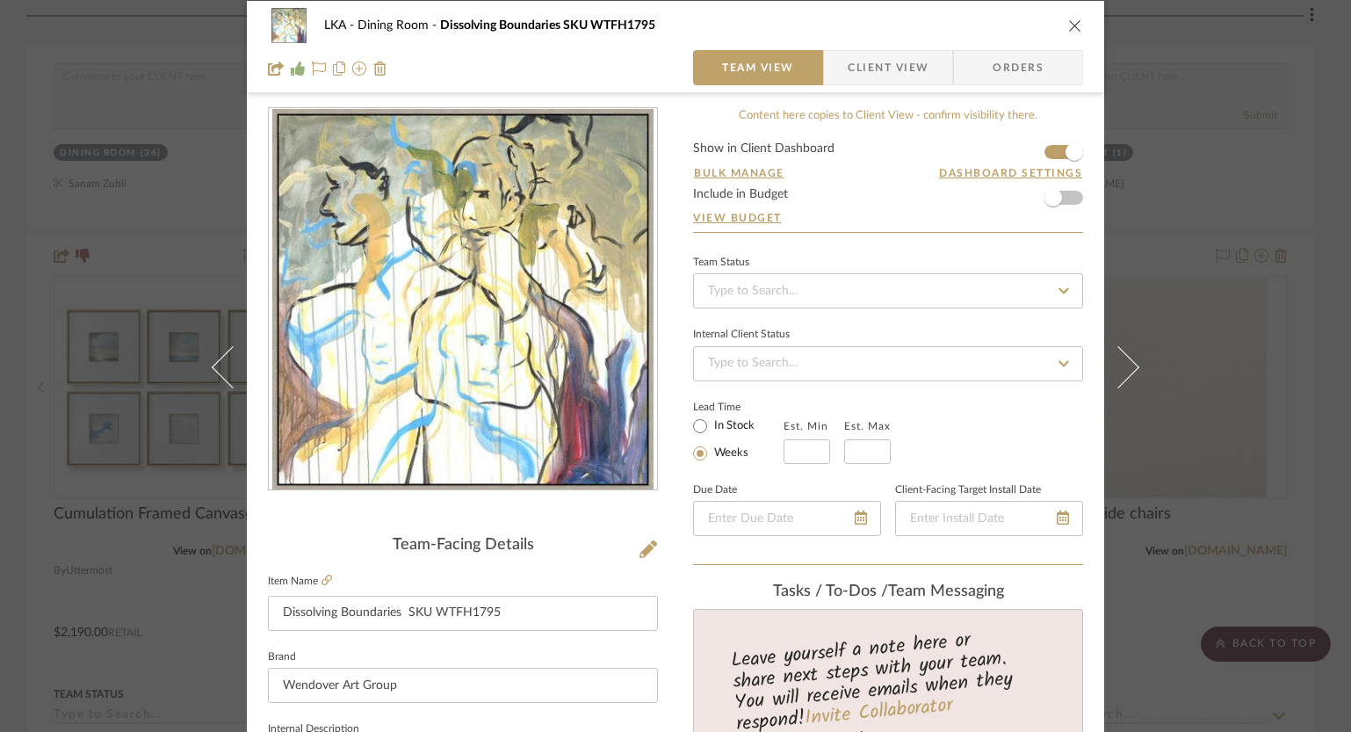
scroll to position [0, 0]
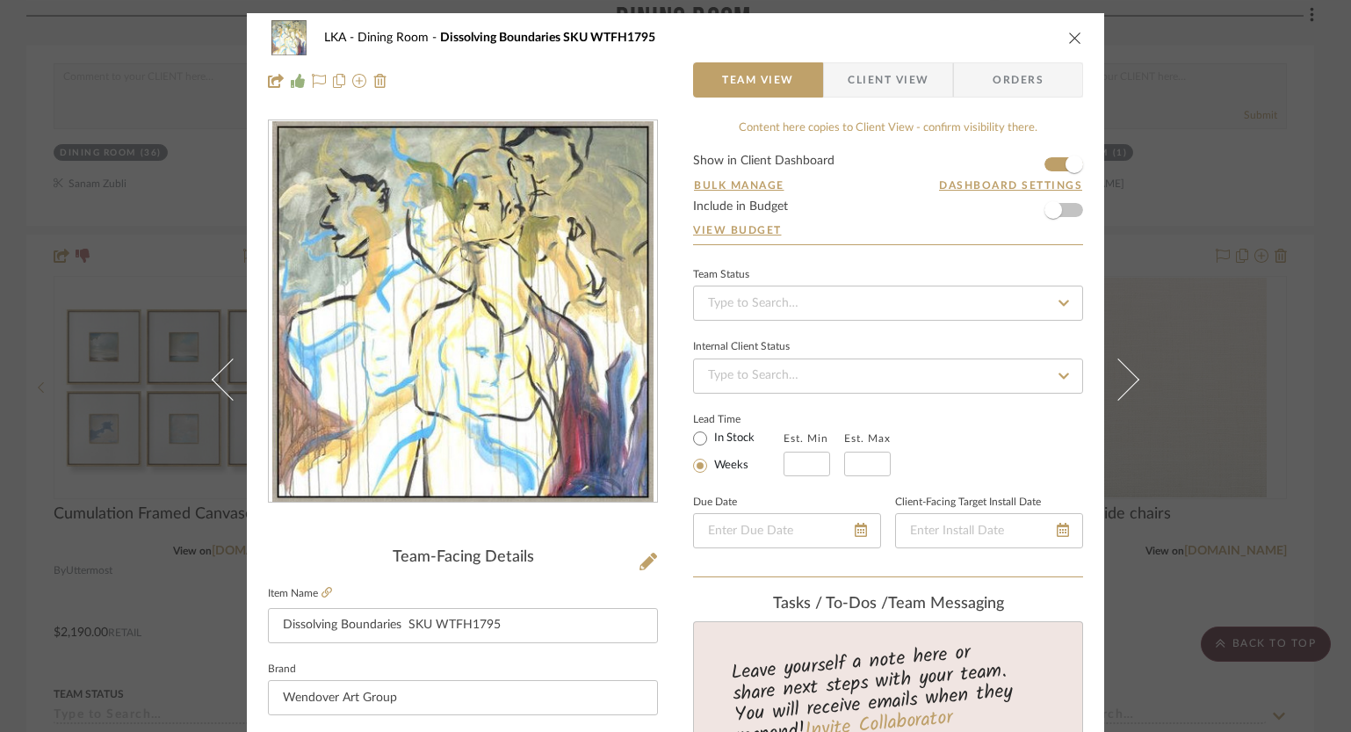
click at [660, 102] on div "LKA Dining Room Dissolving Boundaries SKU WTFH1795 Team View Client View Orders" at bounding box center [675, 59] width 857 height 92
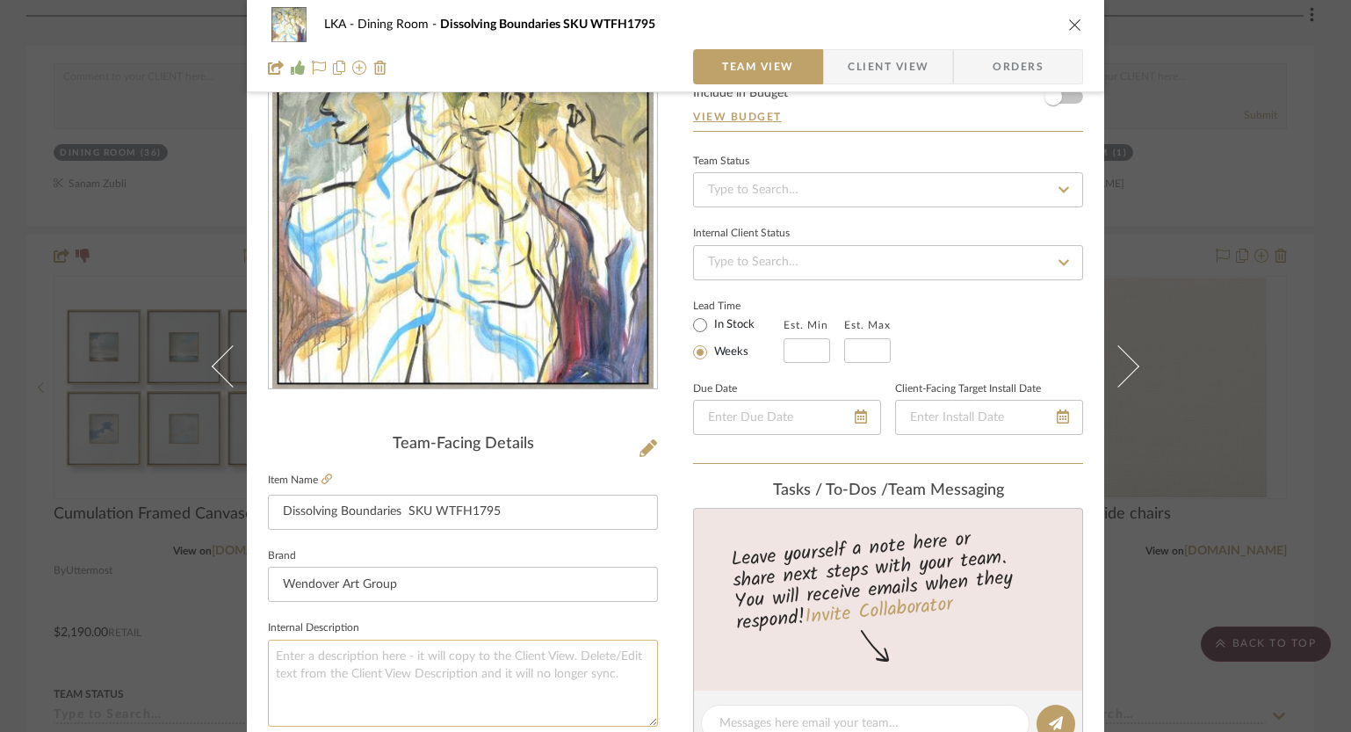
scroll to position [296, 0]
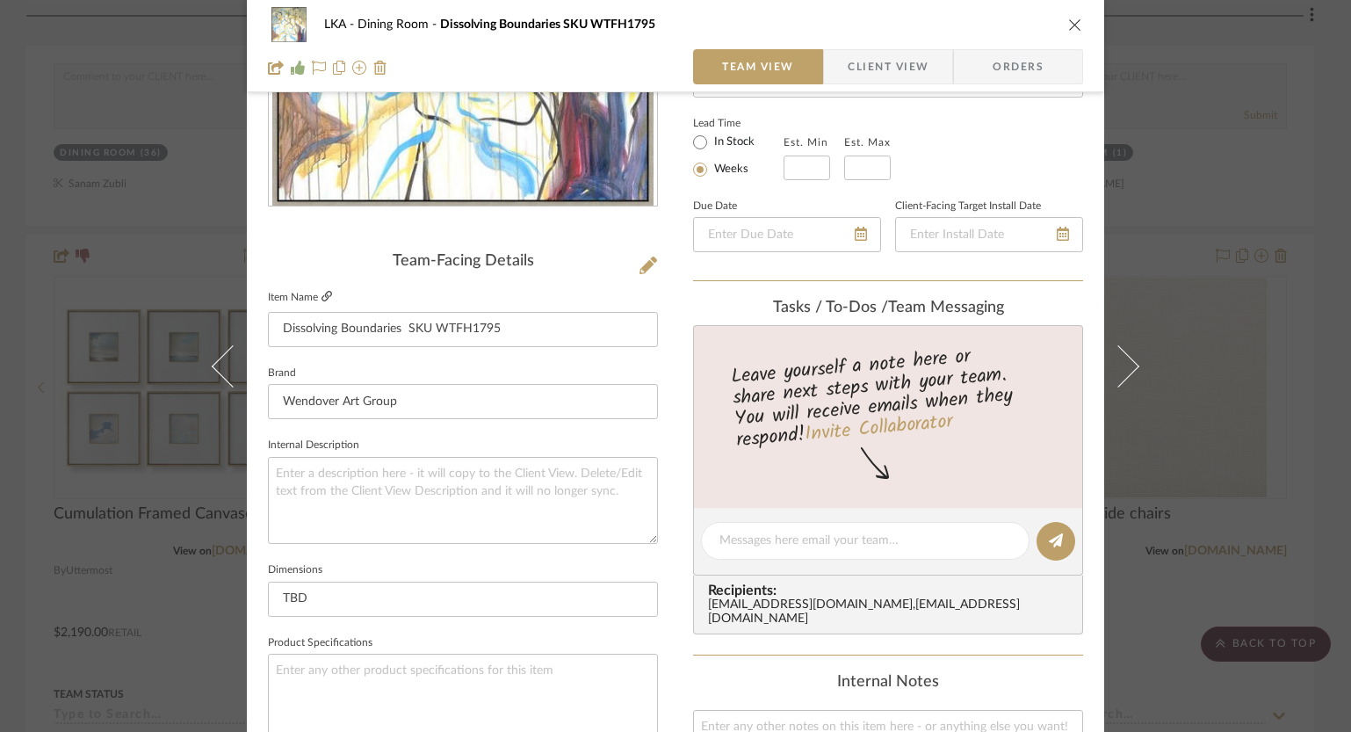
click at [321, 297] on icon at bounding box center [326, 296] width 11 height 11
click at [1068, 25] on icon "close" at bounding box center [1075, 25] width 14 height 14
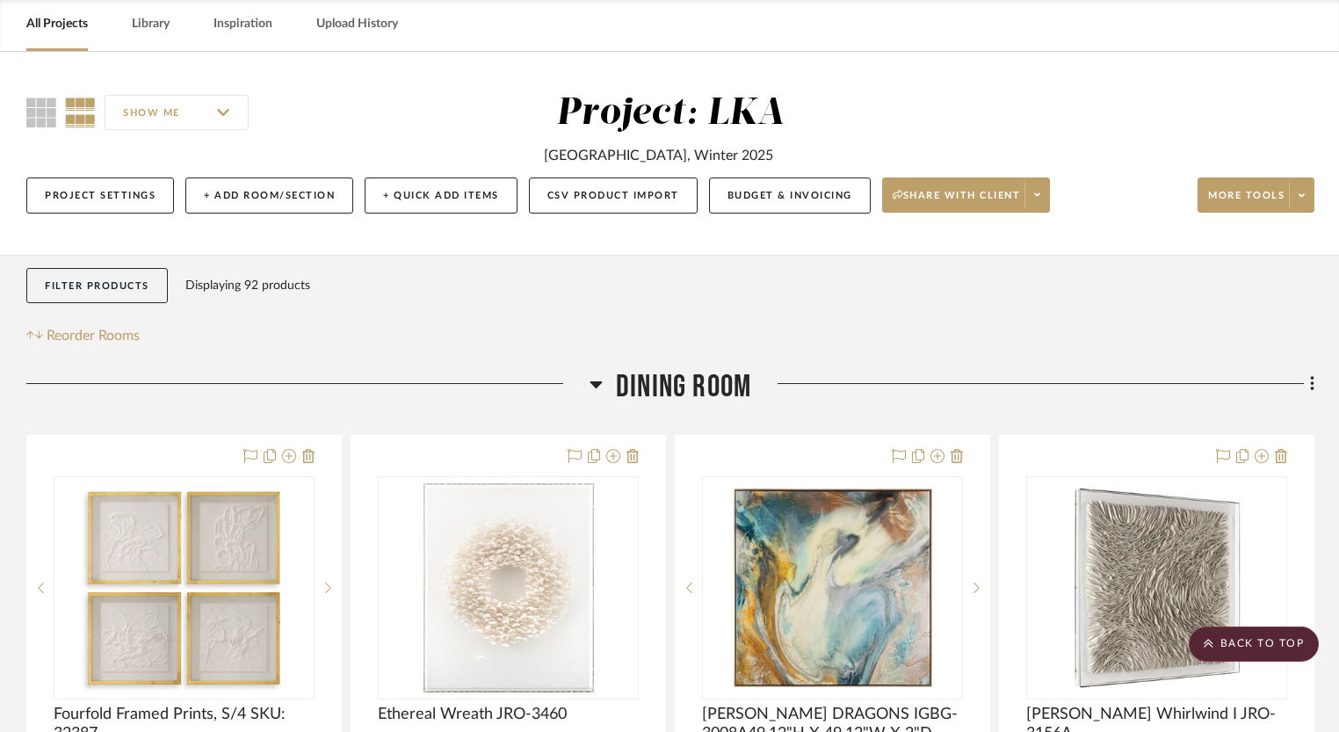
scroll to position [0, 0]
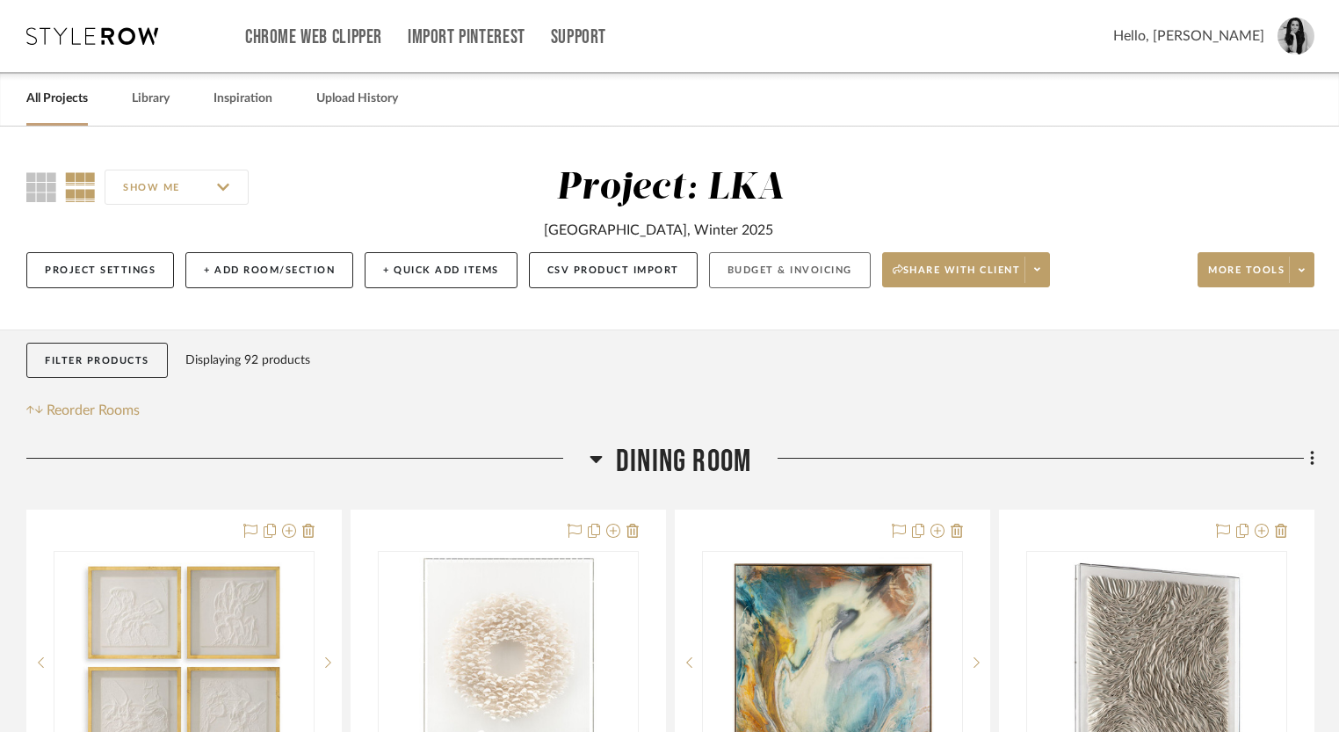
click at [757, 273] on button "Budget & Invoicing" at bounding box center [790, 270] width 162 height 36
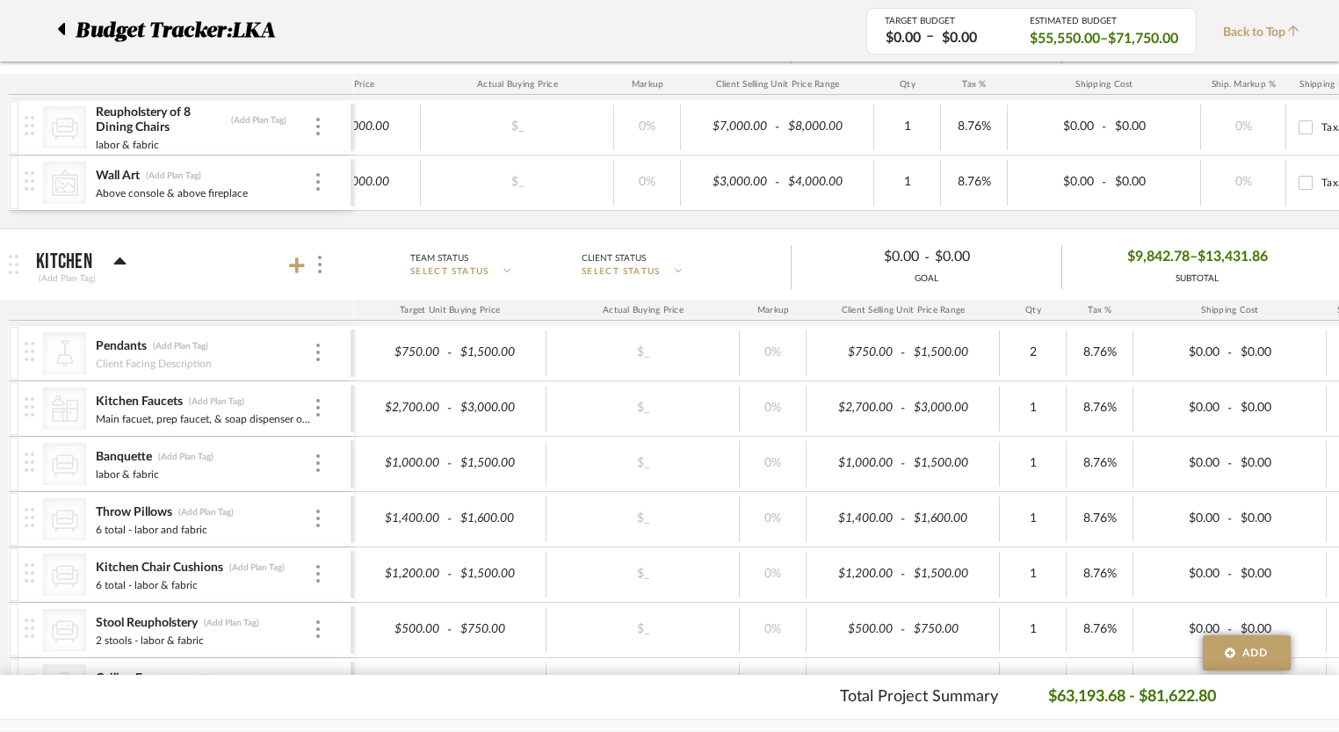
scroll to position [0, 252]
